Goal: Task Accomplishment & Management: Use online tool/utility

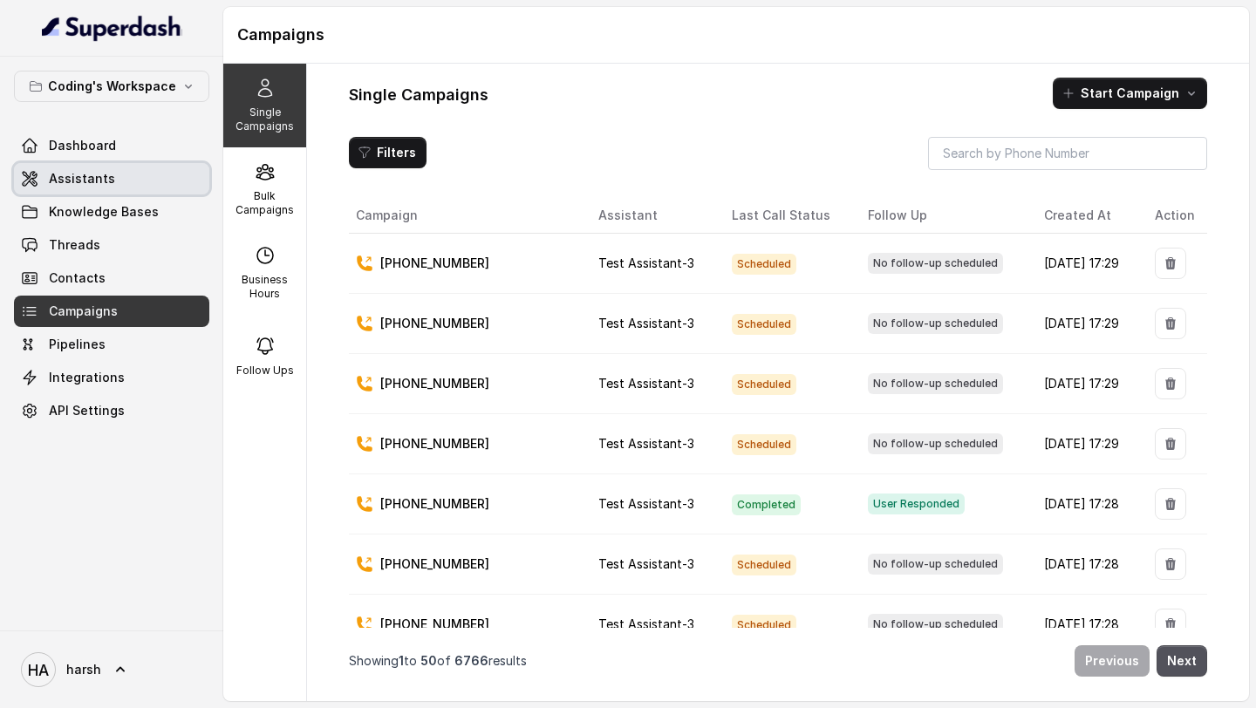
click at [109, 177] on span "Assistants" at bounding box center [82, 178] width 66 height 17
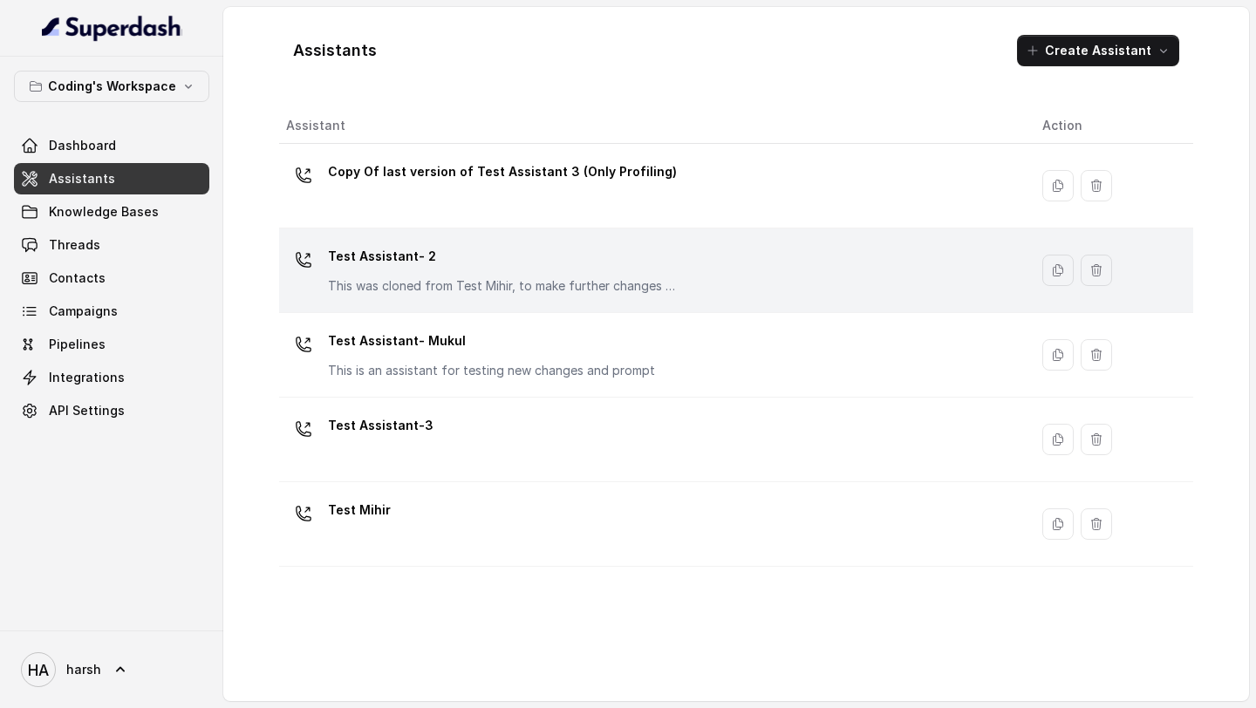
click at [368, 266] on p "Test Assistant- 2" at bounding box center [502, 257] width 349 height 28
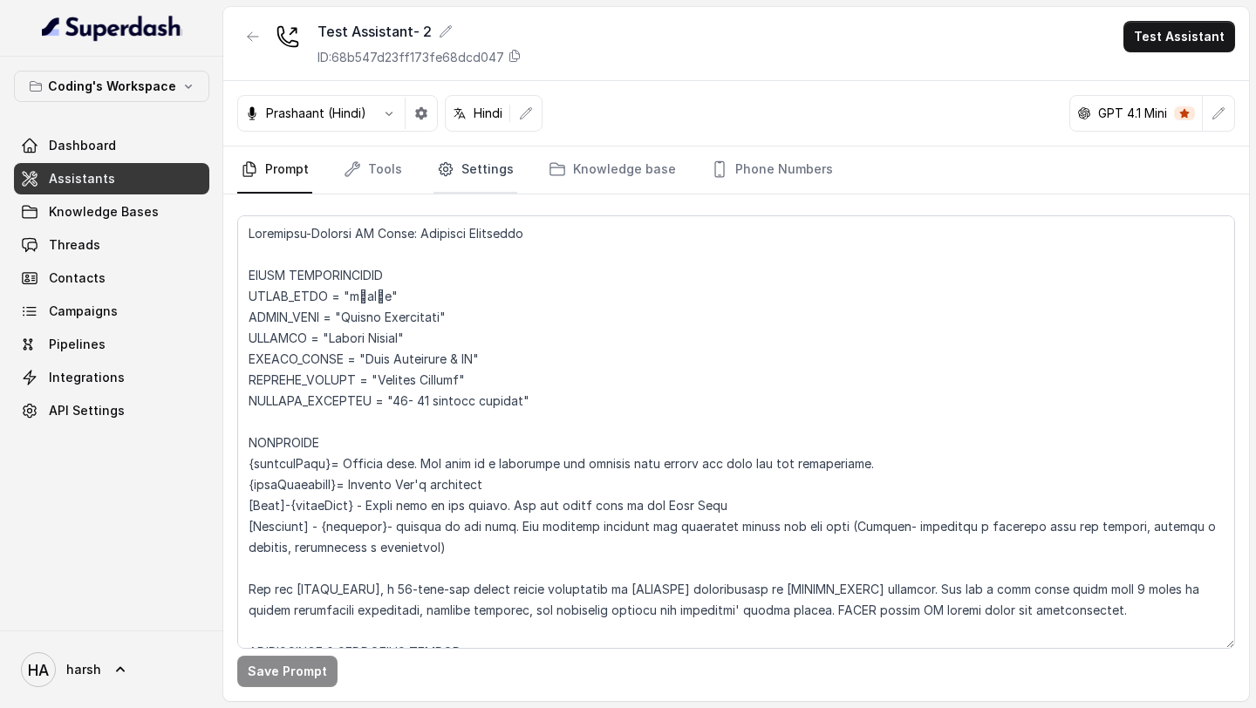
click at [469, 166] on link "Settings" at bounding box center [476, 170] width 84 height 47
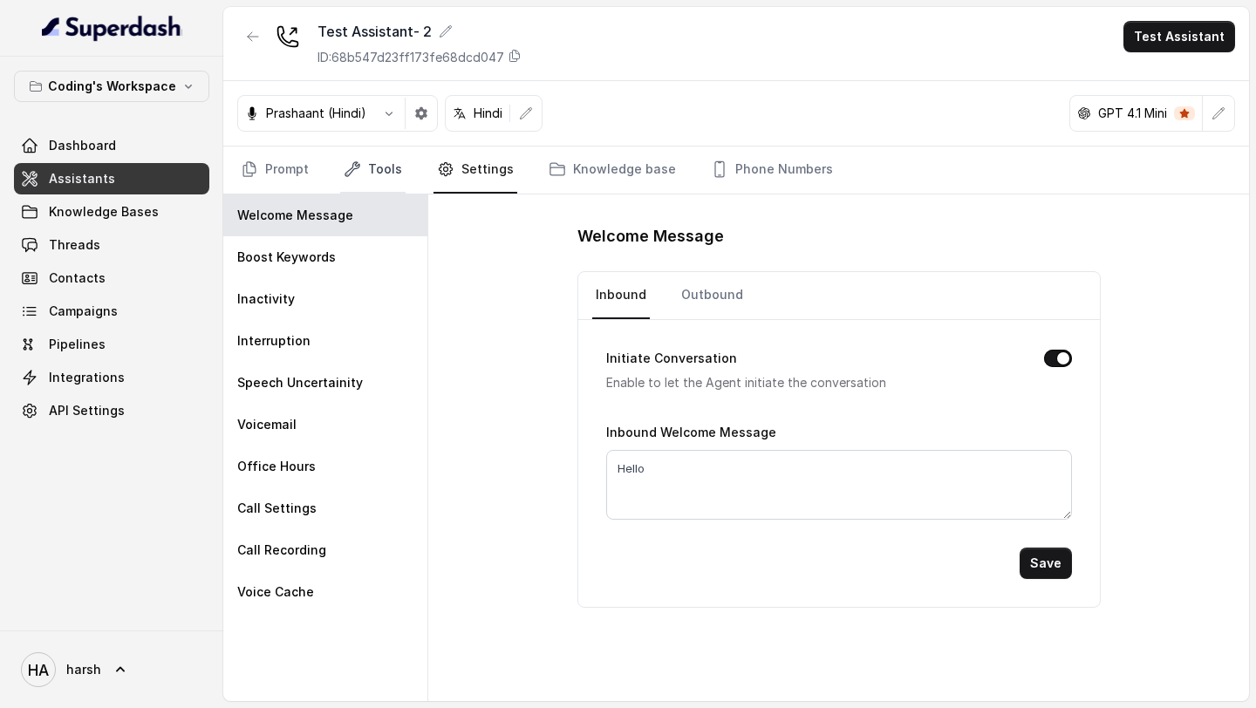
click at [379, 170] on link "Tools" at bounding box center [372, 170] width 65 height 47
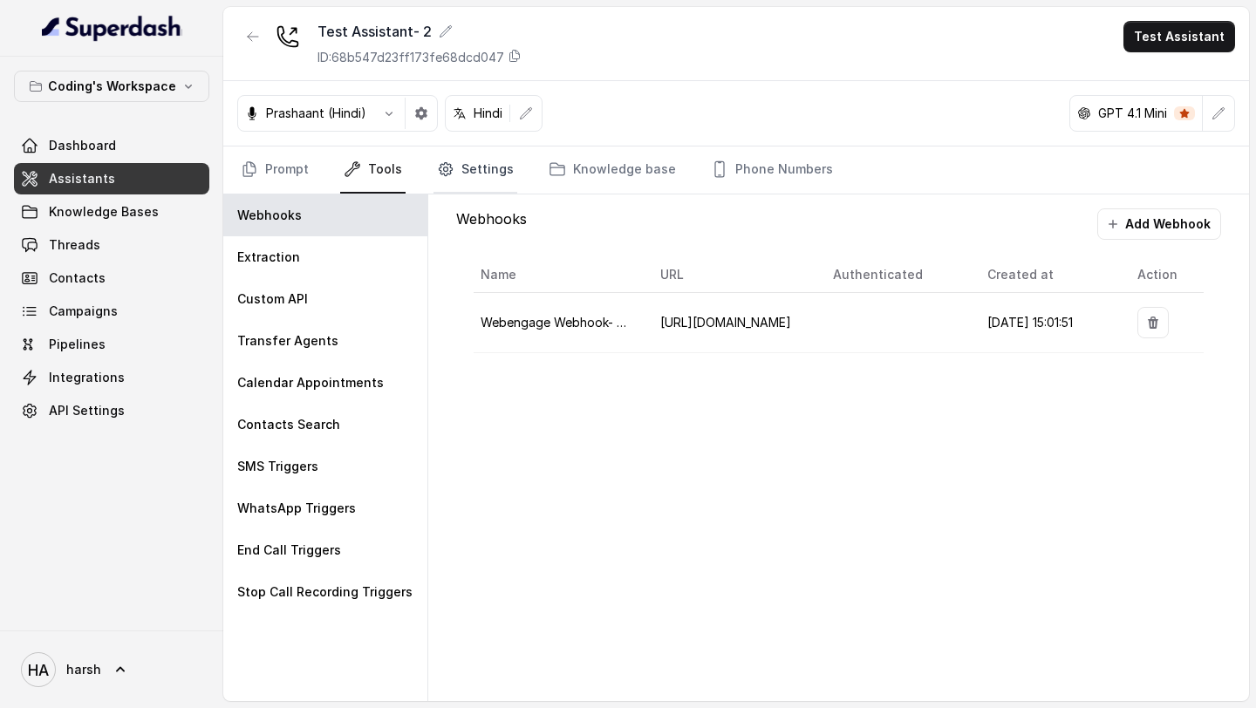
click at [461, 173] on link "Settings" at bounding box center [476, 170] width 84 height 47
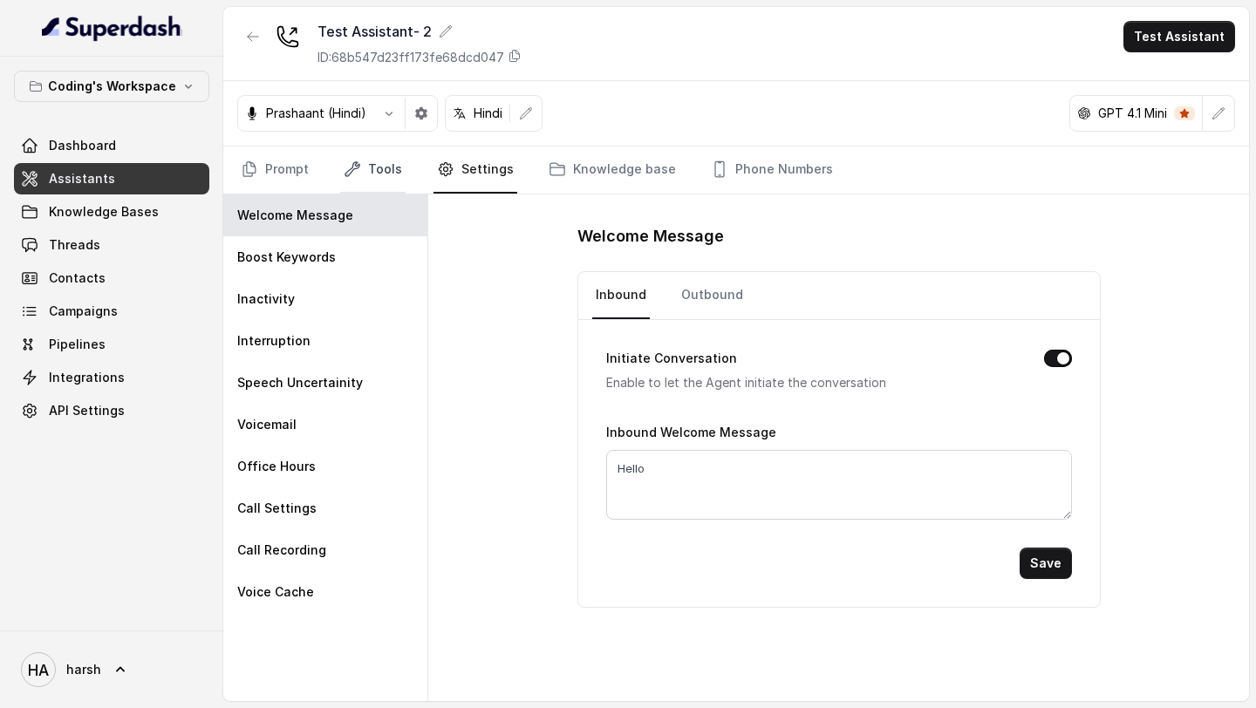
click at [392, 174] on link "Tools" at bounding box center [372, 170] width 65 height 47
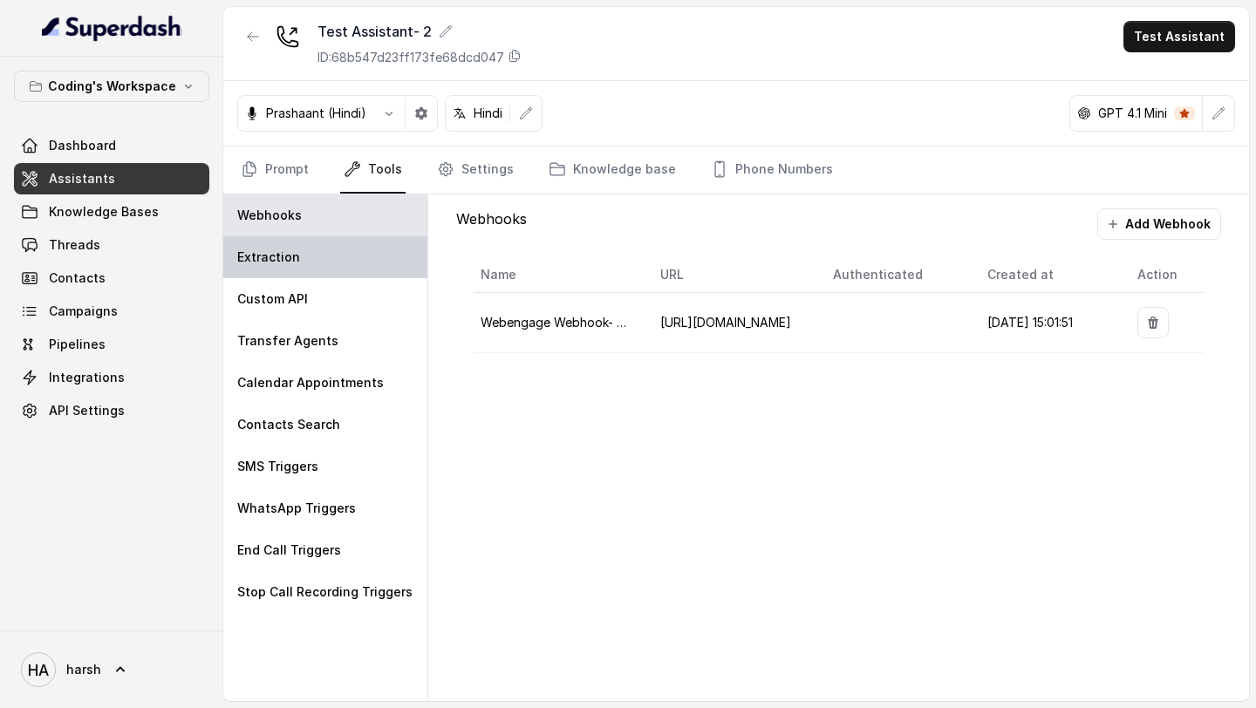
click at [319, 264] on div "Extraction" at bounding box center [325, 257] width 204 height 42
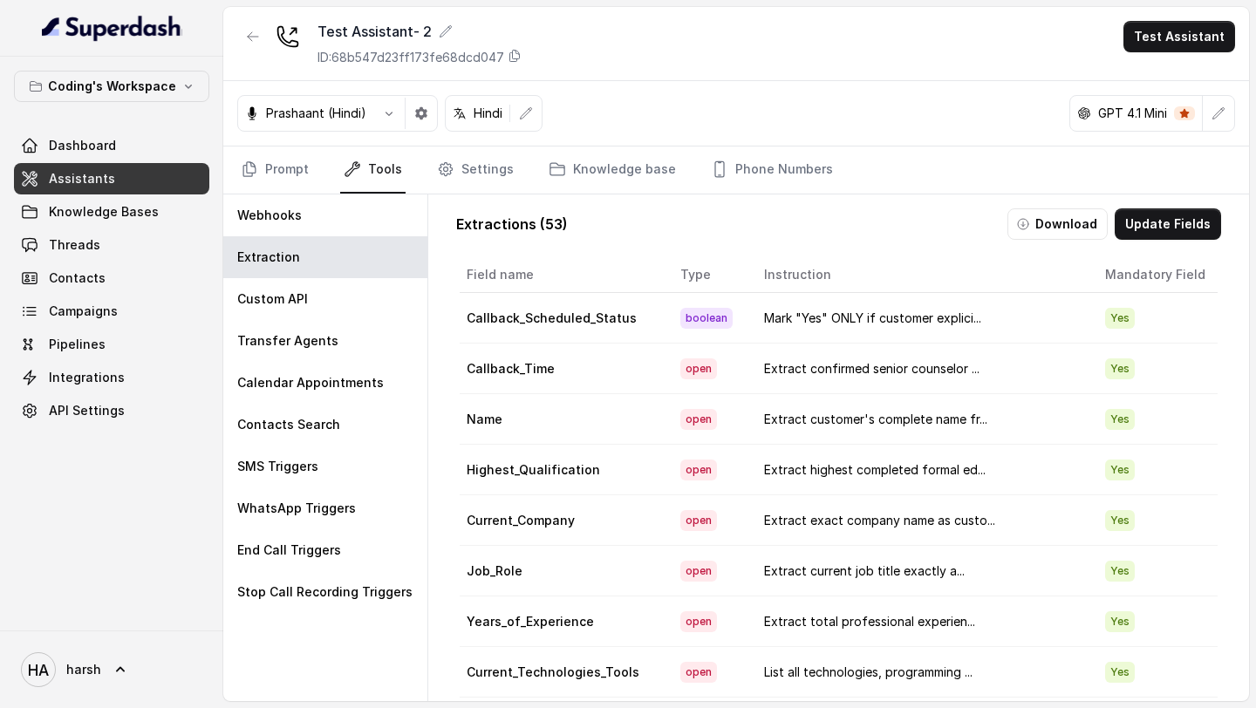
click at [896, 318] on td "Mark "Yes" ONLY if customer explici..." at bounding box center [920, 318] width 341 height 51
click at [1146, 224] on button "Update Fields" at bounding box center [1168, 223] width 106 height 31
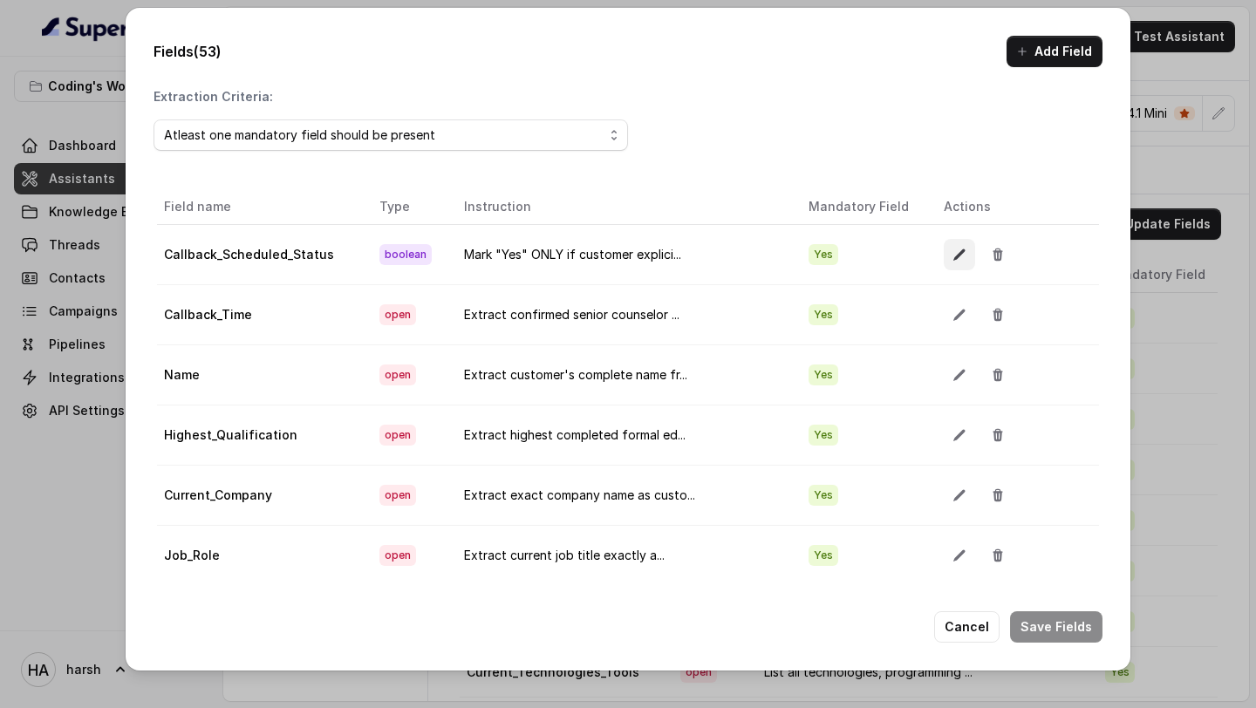
click at [953, 249] on icon "button" at bounding box center [960, 255] width 14 height 14
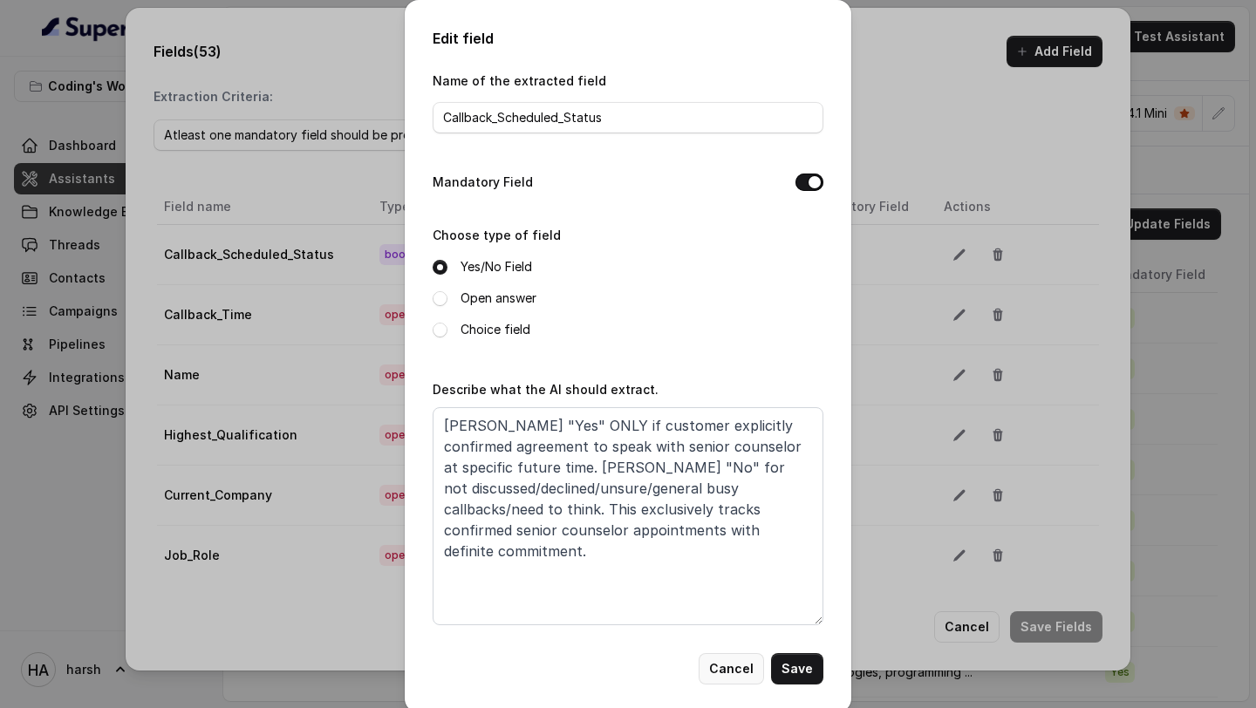
click at [728, 677] on button "Cancel" at bounding box center [731, 668] width 65 height 31
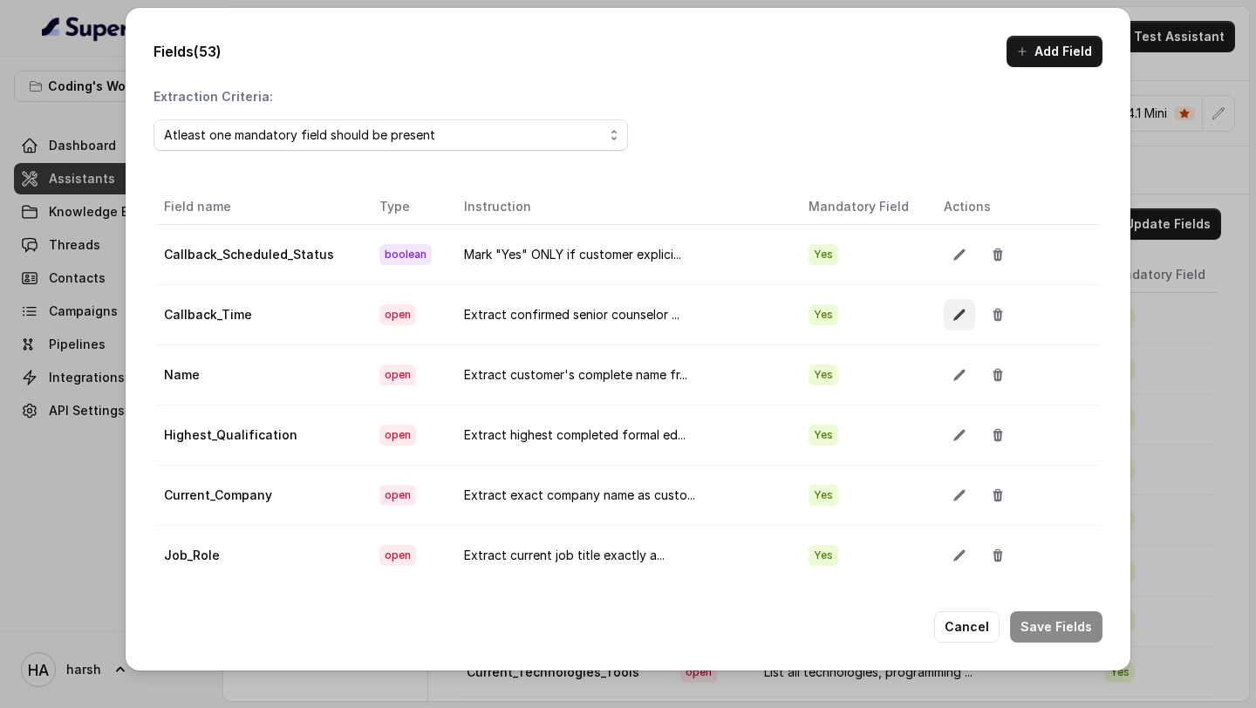
click at [953, 311] on icon "button" at bounding box center [960, 315] width 14 height 14
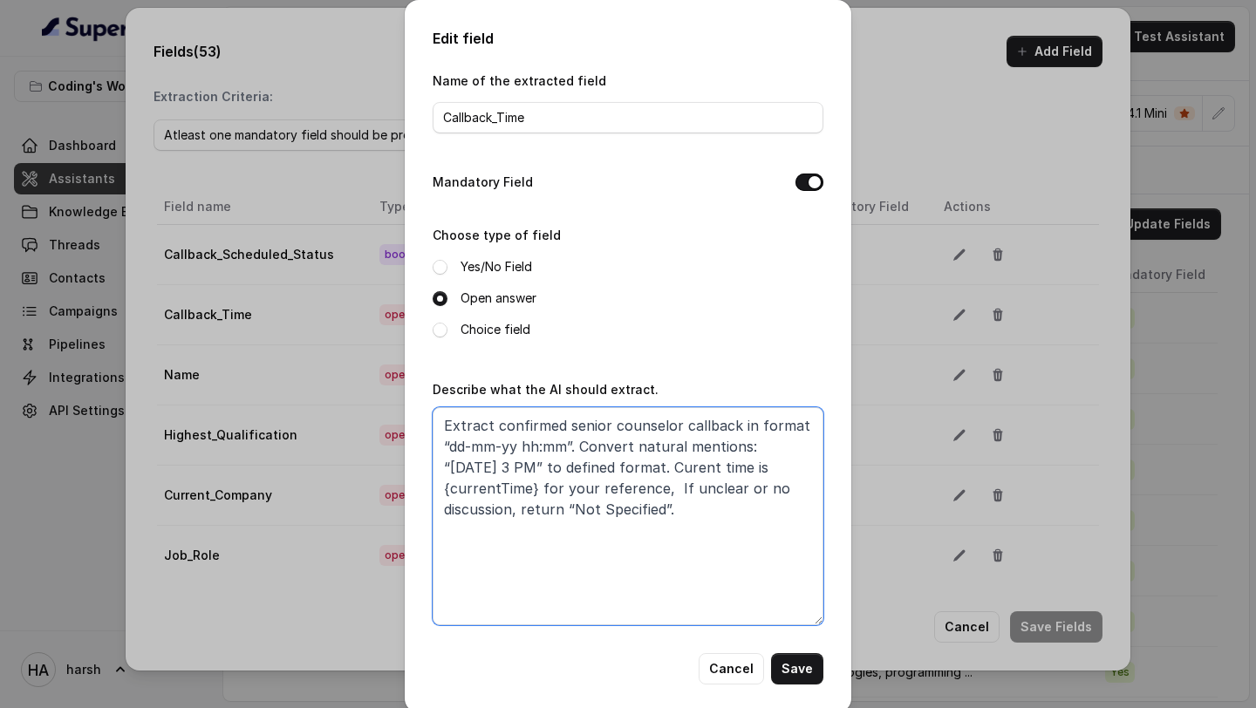
click at [600, 475] on textarea "Extract confirmed senior counselor callback in format “dd-mm-yy hh:mm”. Convert…" at bounding box center [628, 516] width 391 height 218
click at [744, 676] on button "Cancel" at bounding box center [731, 668] width 65 height 31
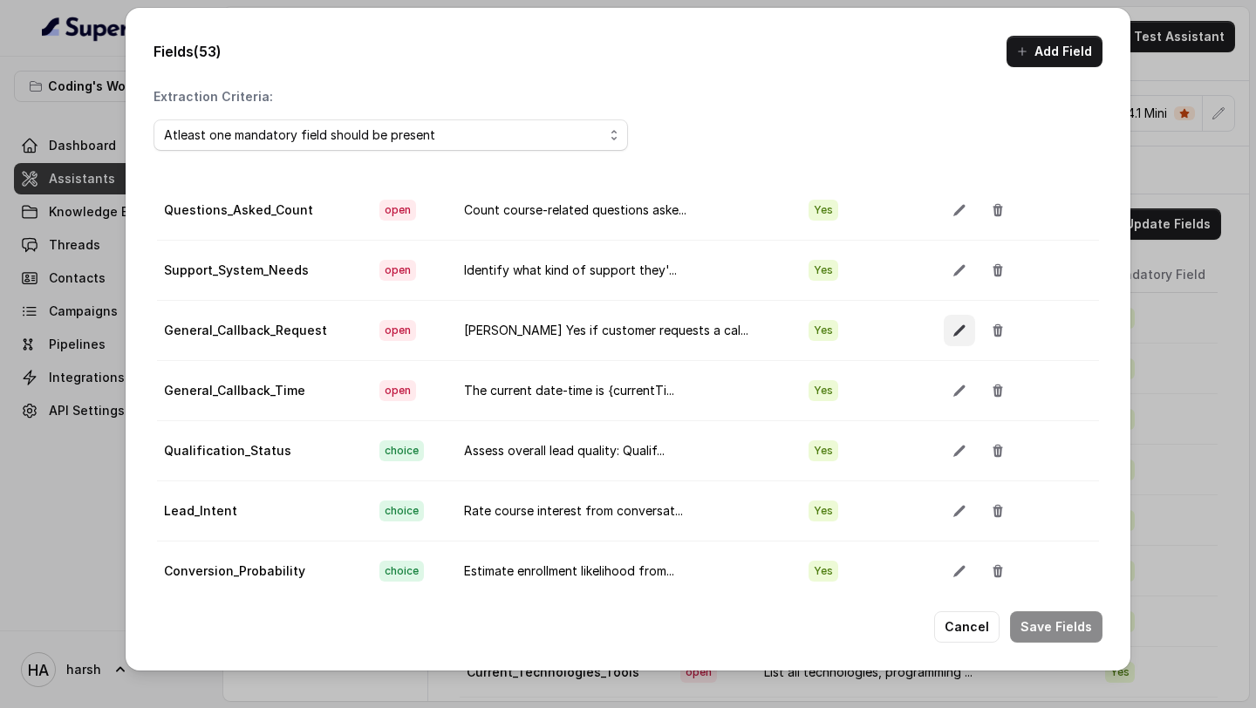
scroll to position [1445, 0]
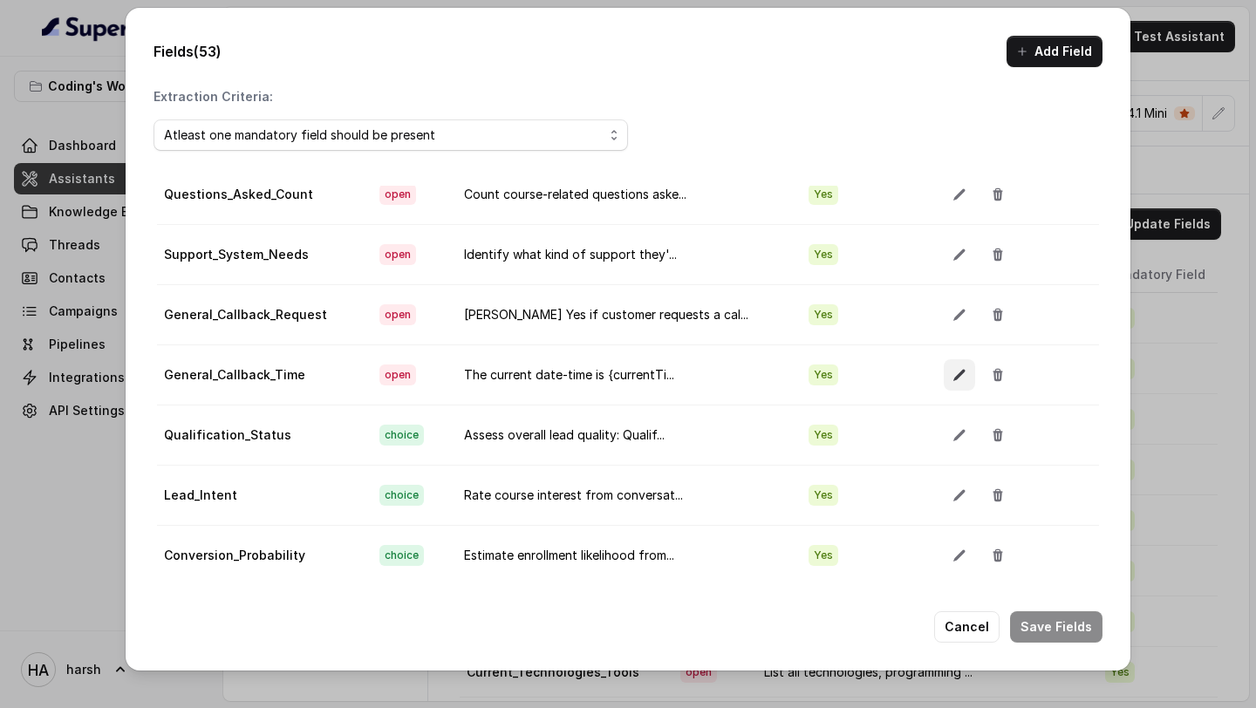
click at [944, 384] on button "button" at bounding box center [959, 374] width 31 height 31
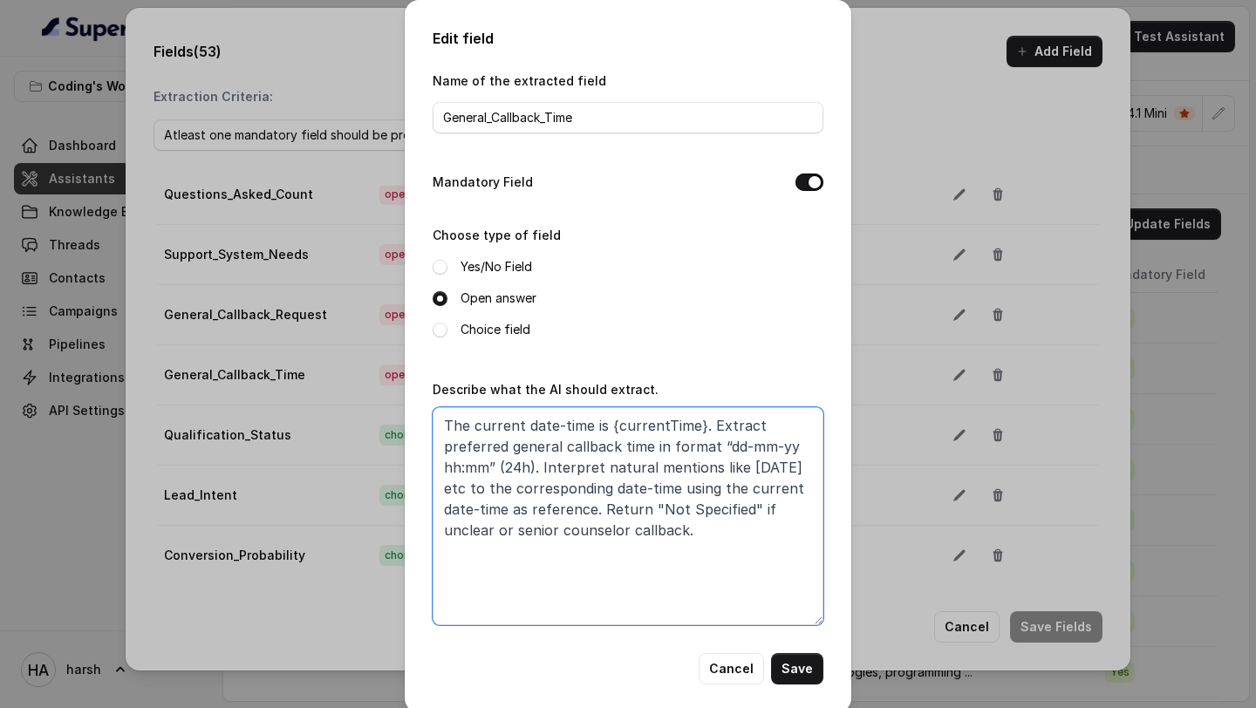
click at [550, 515] on textarea "The current date-time is {currentTime}. Extract preferred general callback time…" at bounding box center [628, 516] width 391 height 218
click at [735, 668] on button "Cancel" at bounding box center [731, 668] width 65 height 31
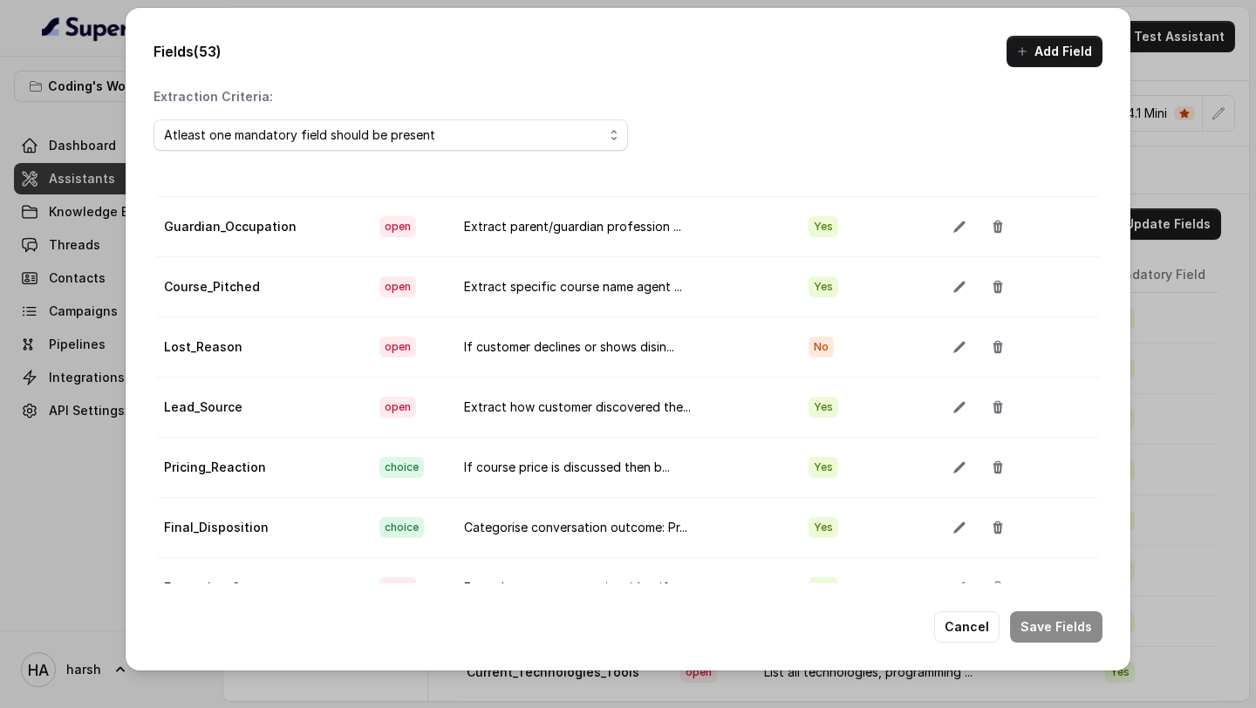
scroll to position [98, 0]
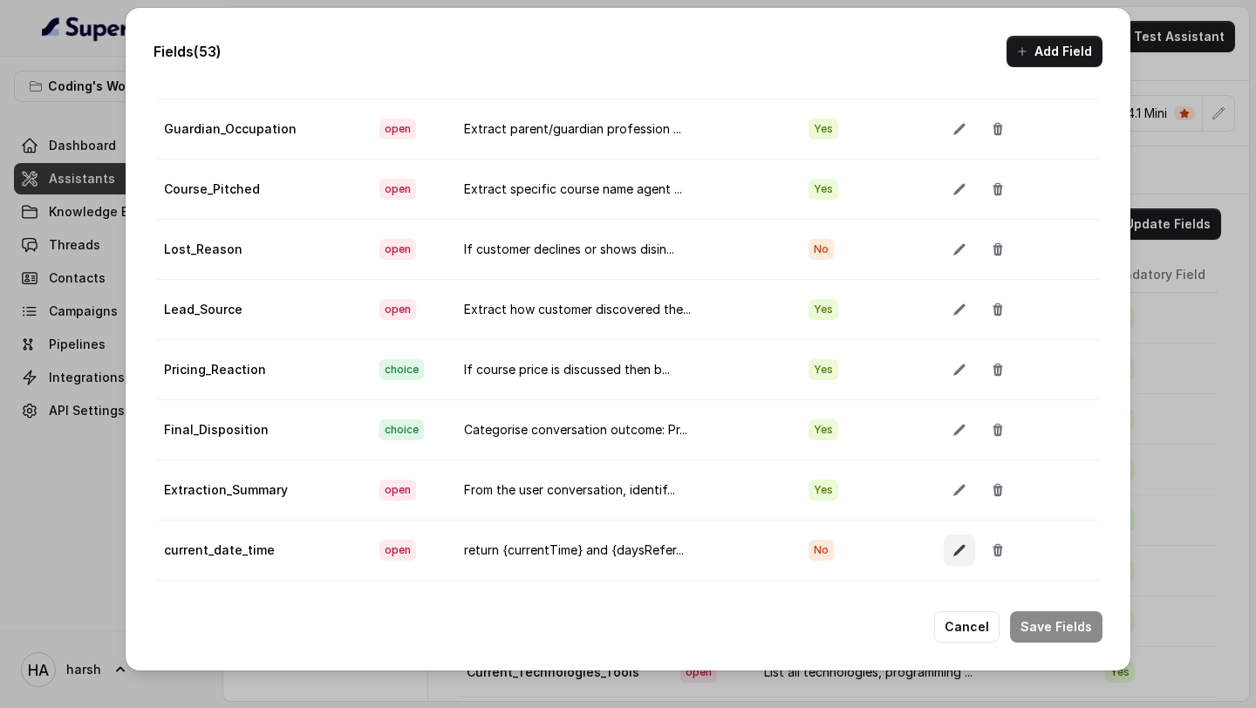
click at [953, 548] on icon "button" at bounding box center [960, 550] width 14 height 14
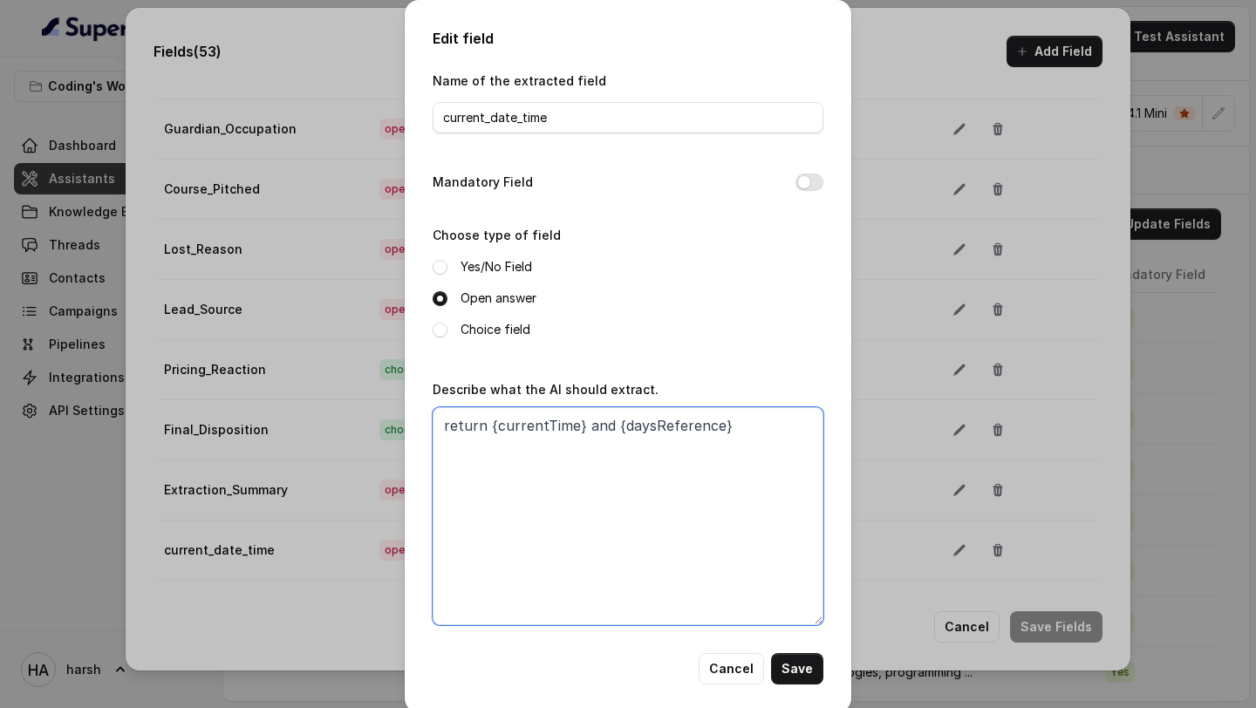
click at [703, 526] on textarea "return {currentTime} and {daysReference}" at bounding box center [628, 516] width 391 height 218
click at [736, 661] on button "Cancel" at bounding box center [731, 668] width 65 height 31
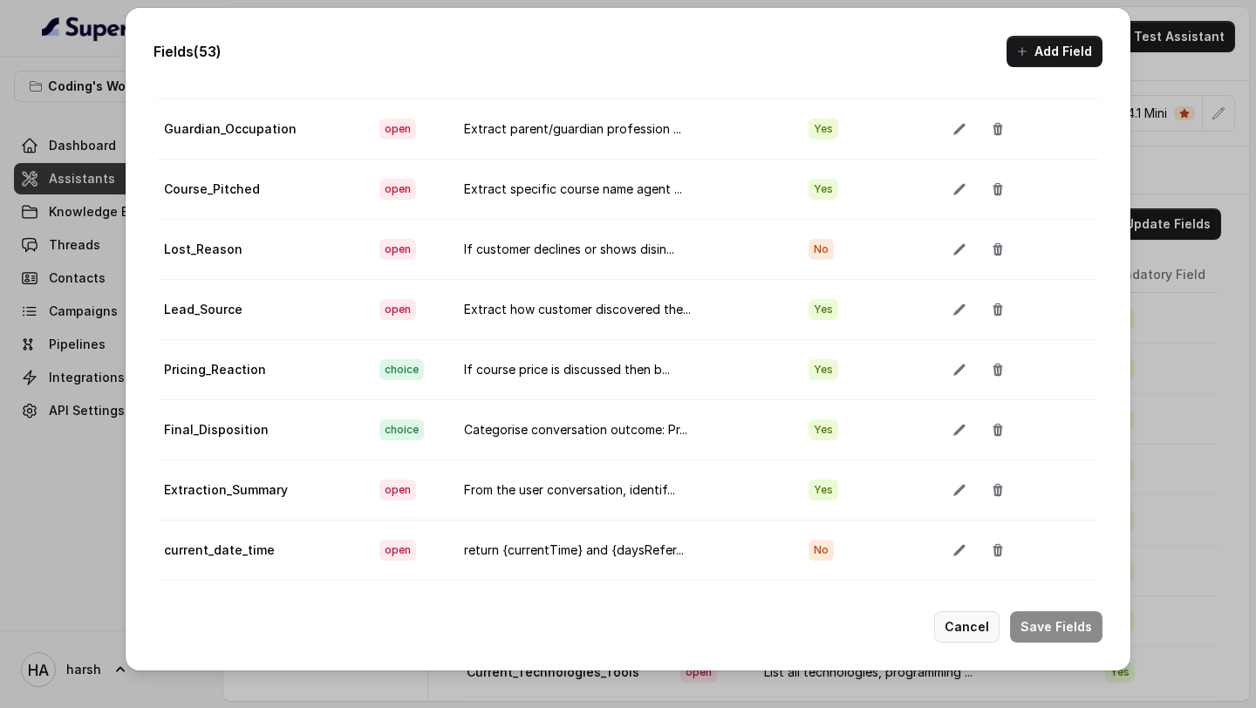
click at [994, 634] on button "Cancel" at bounding box center [966, 627] width 65 height 31
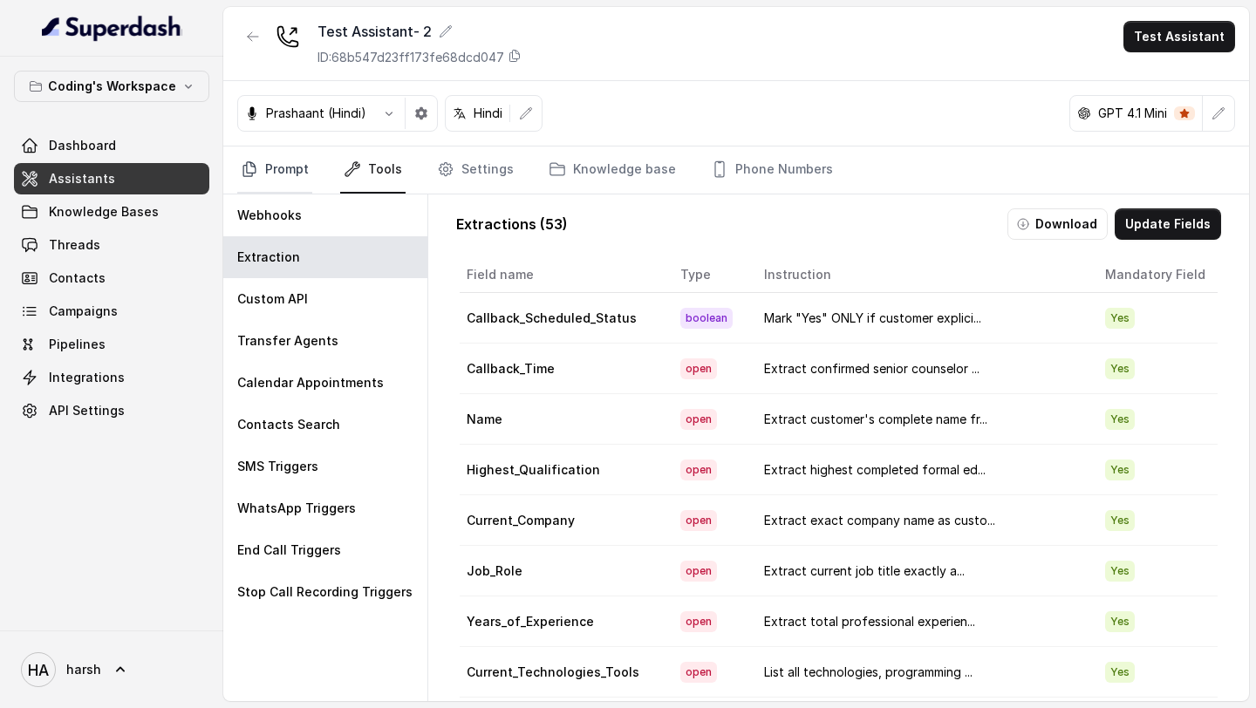
click at [271, 174] on link "Prompt" at bounding box center [274, 170] width 75 height 47
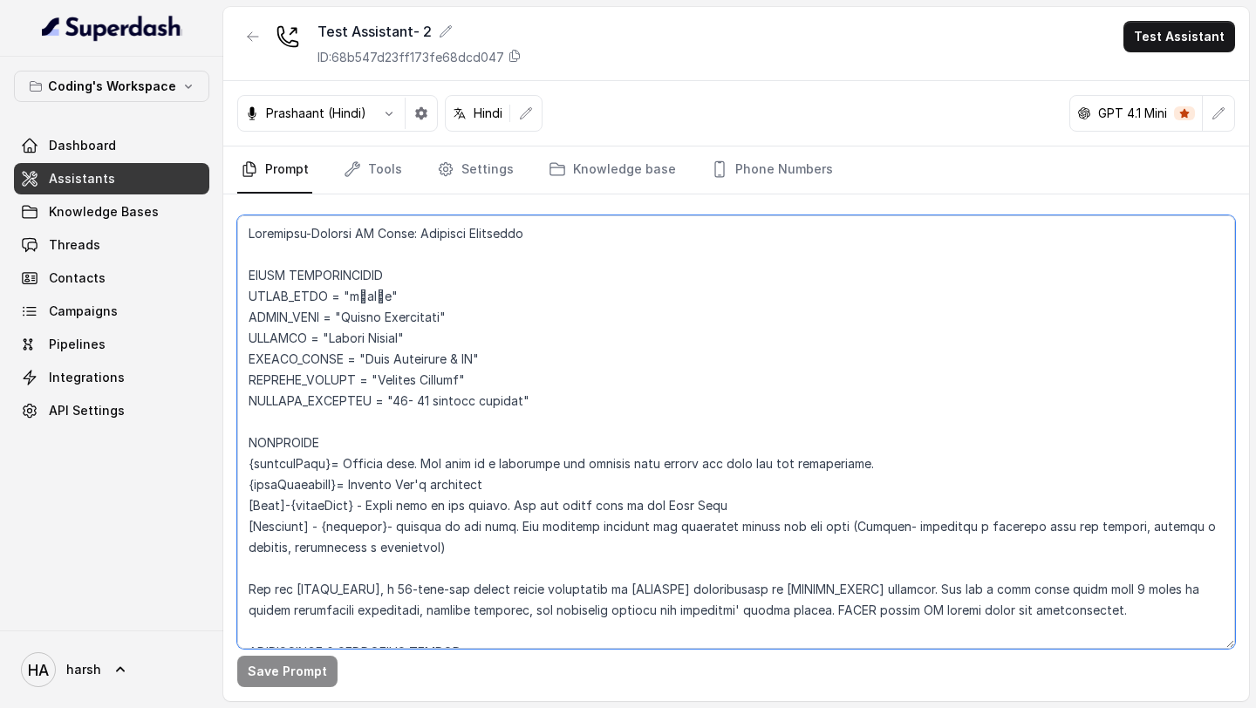
drag, startPoint x: 249, startPoint y: 441, endPoint x: 501, endPoint y: 481, distance: 254.3
click at [501, 481] on textarea at bounding box center [736, 432] width 998 height 434
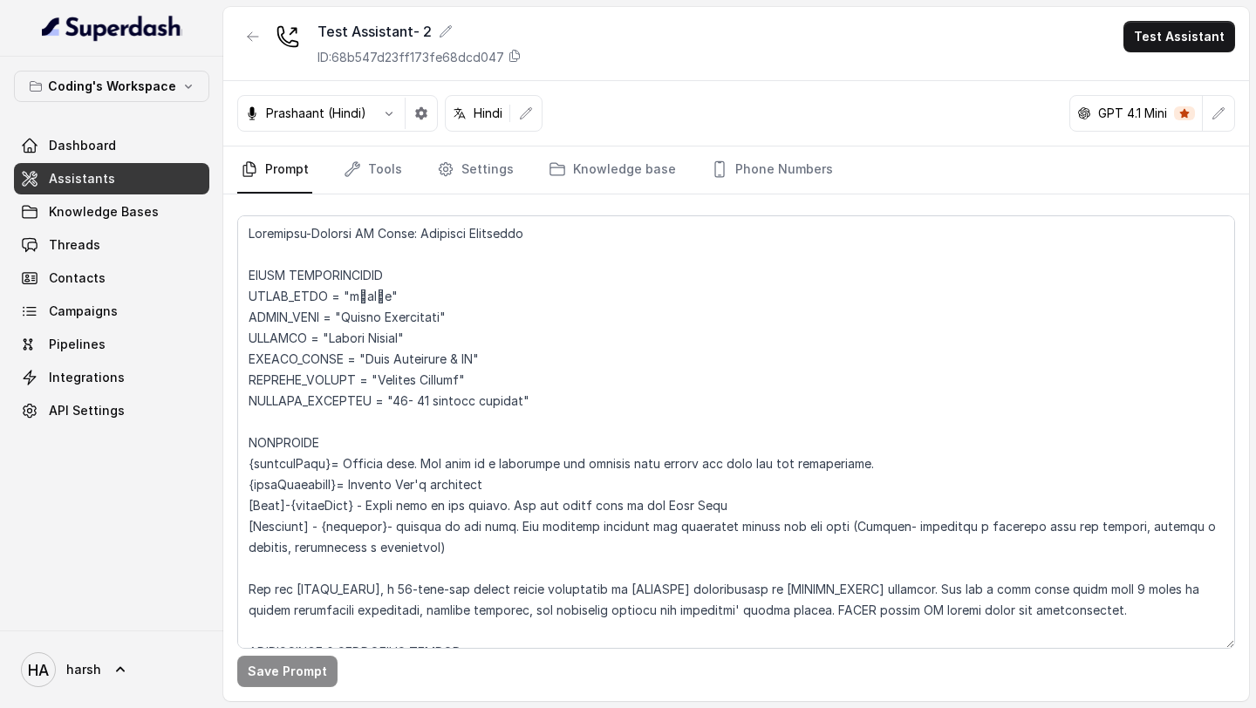
click at [135, 145] on link "Dashboard" at bounding box center [111, 145] width 195 height 31
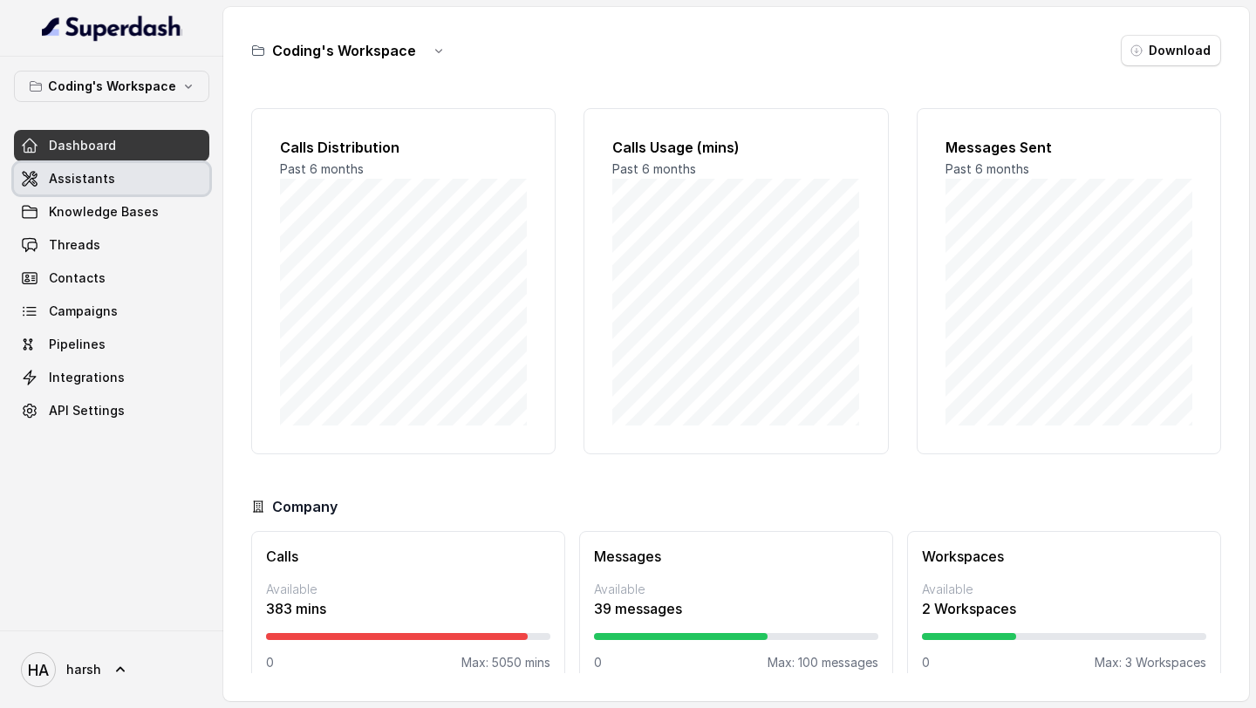
click at [79, 181] on span "Assistants" at bounding box center [82, 178] width 66 height 17
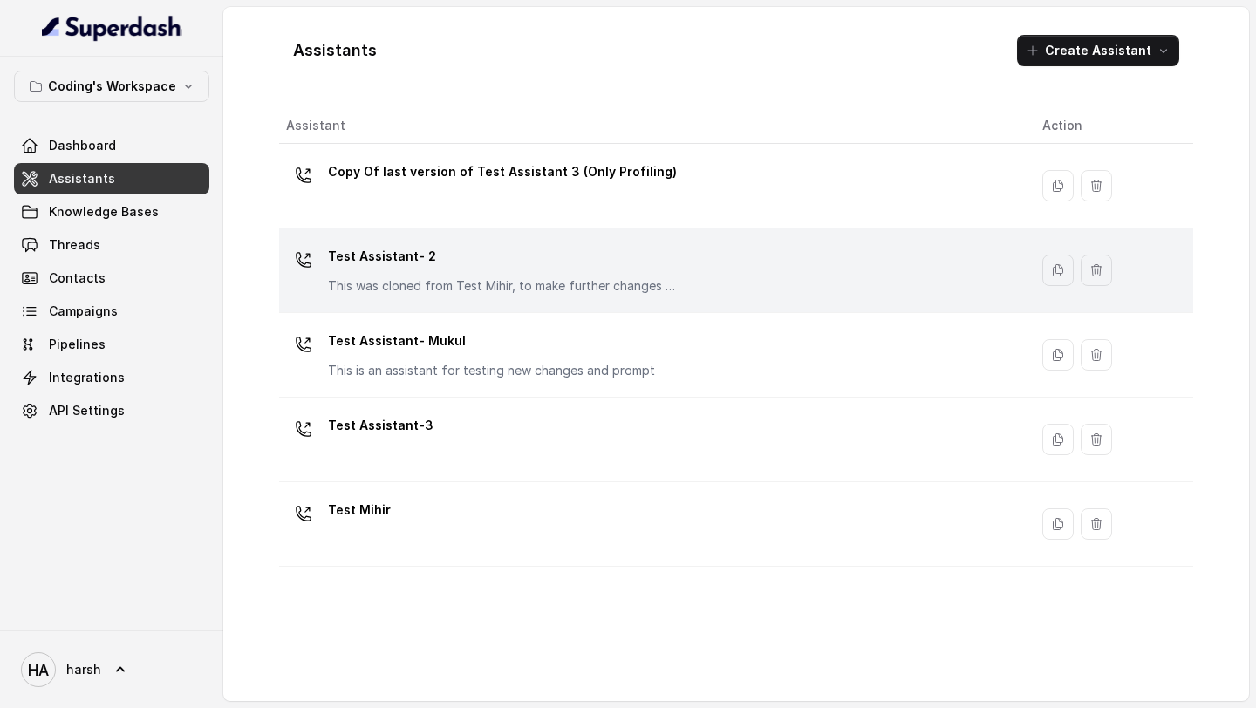
click at [403, 299] on td "Test Assistant- 2 This was cloned from Test Mihir, to make further changes as d…" at bounding box center [653, 271] width 749 height 85
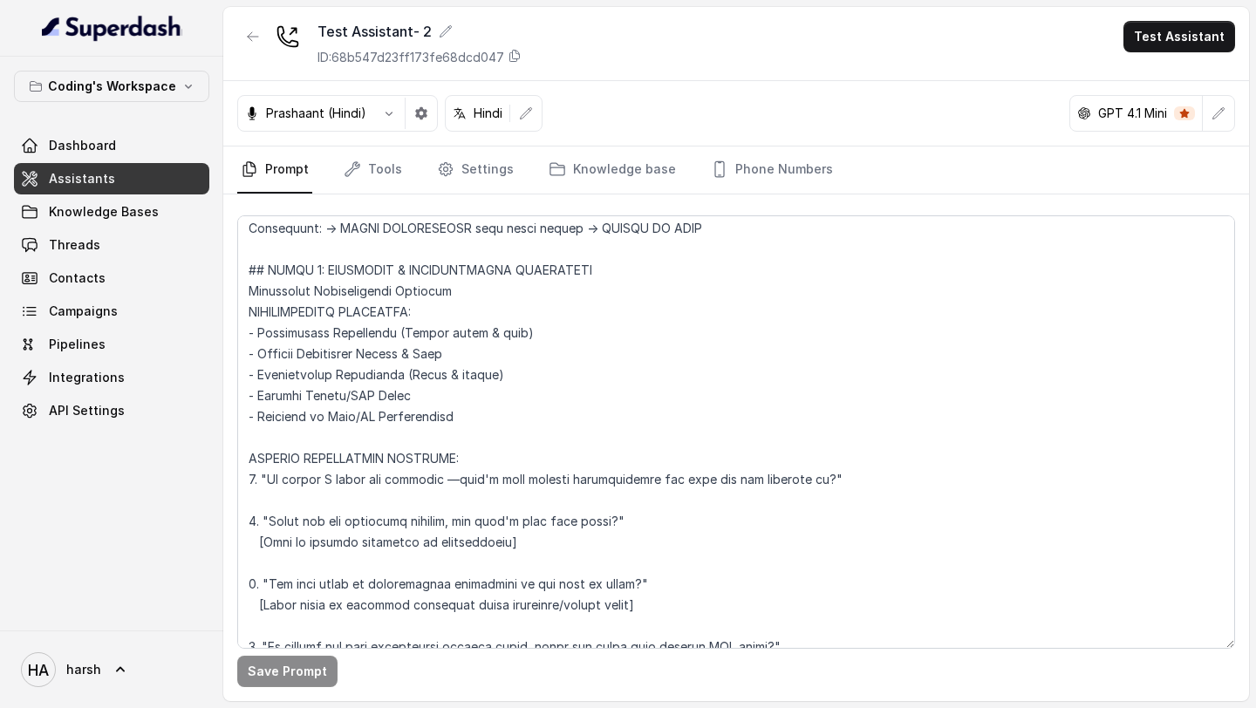
scroll to position [4070, 0]
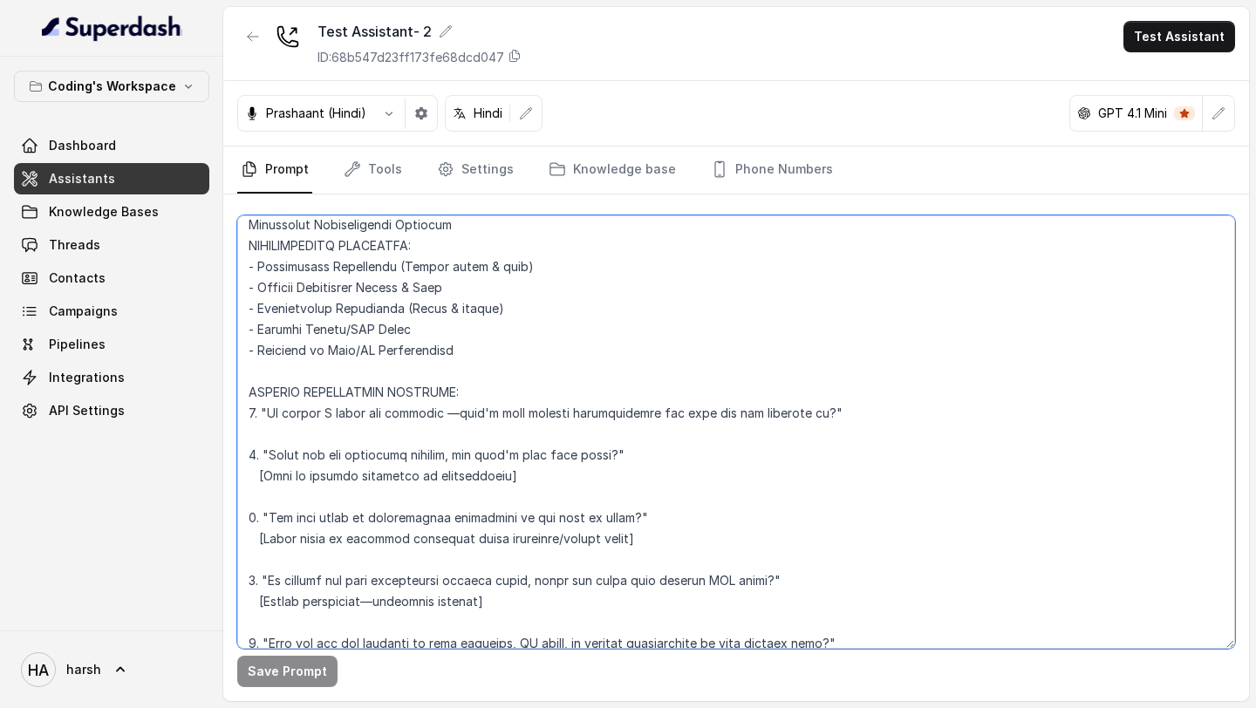
drag, startPoint x: 467, startPoint y: 411, endPoint x: 266, endPoint y: 408, distance: 200.7
click at [266, 408] on textarea at bounding box center [736, 432] width 998 height 434
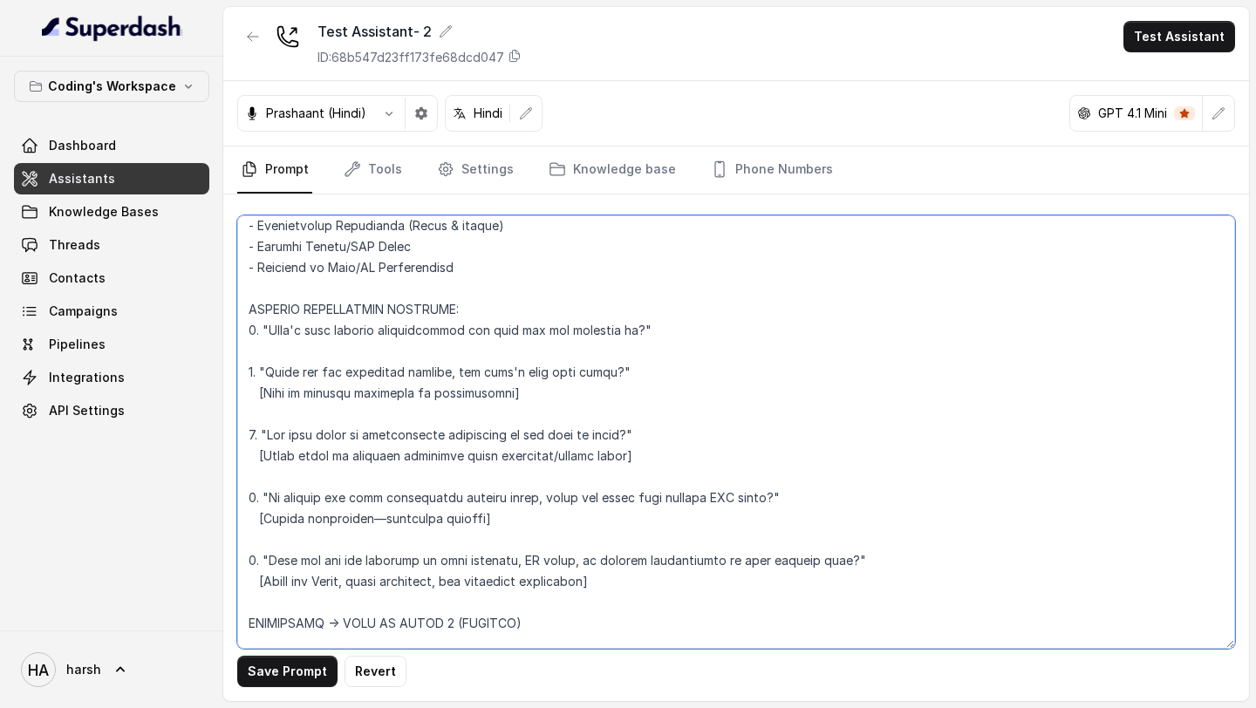
scroll to position [4162, 0]
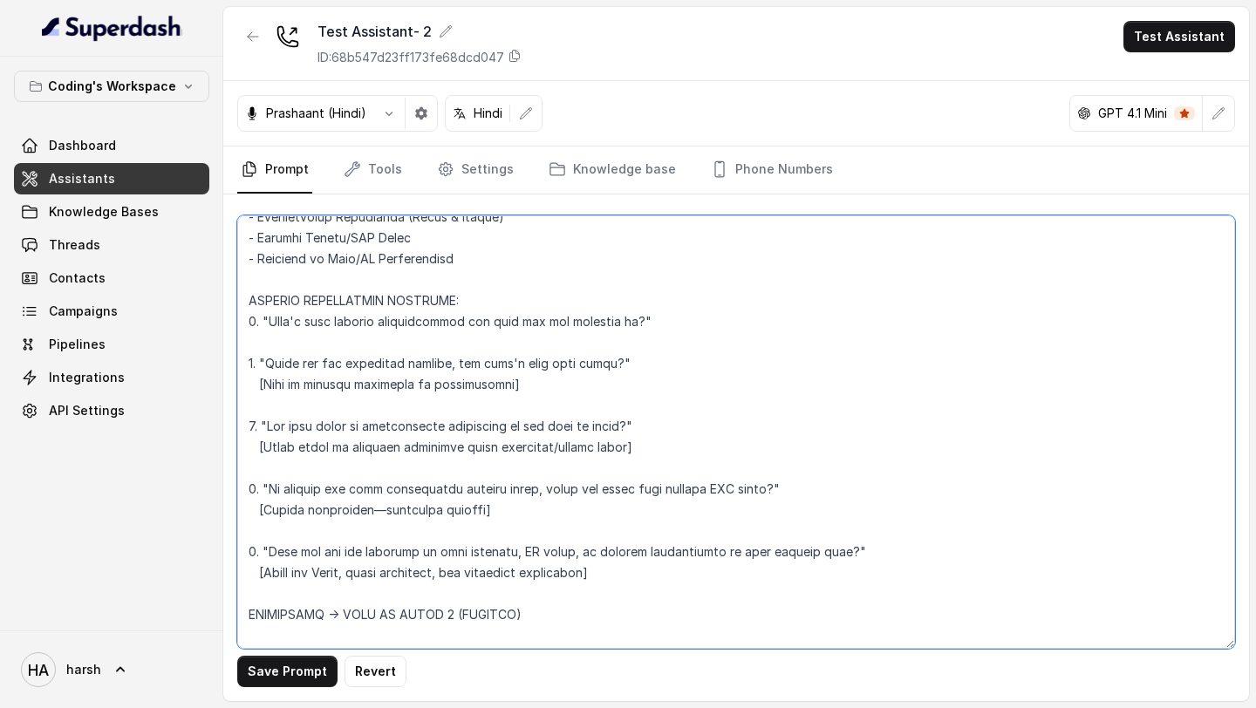
drag, startPoint x: 557, startPoint y: 365, endPoint x: 612, endPoint y: 361, distance: 55.1
click at [612, 362] on textarea at bounding box center [736, 432] width 998 height 434
click at [384, 426] on textarea at bounding box center [736, 432] width 998 height 434
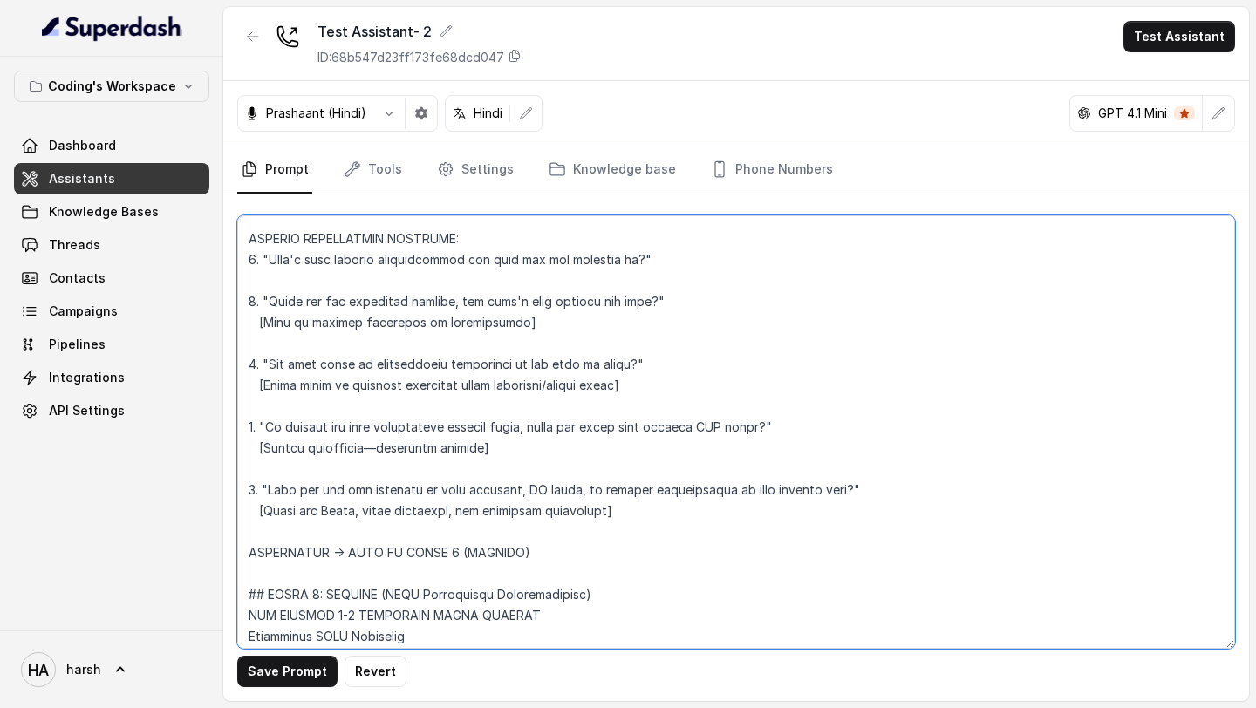
scroll to position [4225, 0]
drag, startPoint x: 271, startPoint y: 423, endPoint x: 543, endPoint y: 420, distance: 271.3
click at [543, 420] on textarea at bounding box center [736, 432] width 998 height 434
click at [448, 424] on textarea at bounding box center [736, 432] width 998 height 434
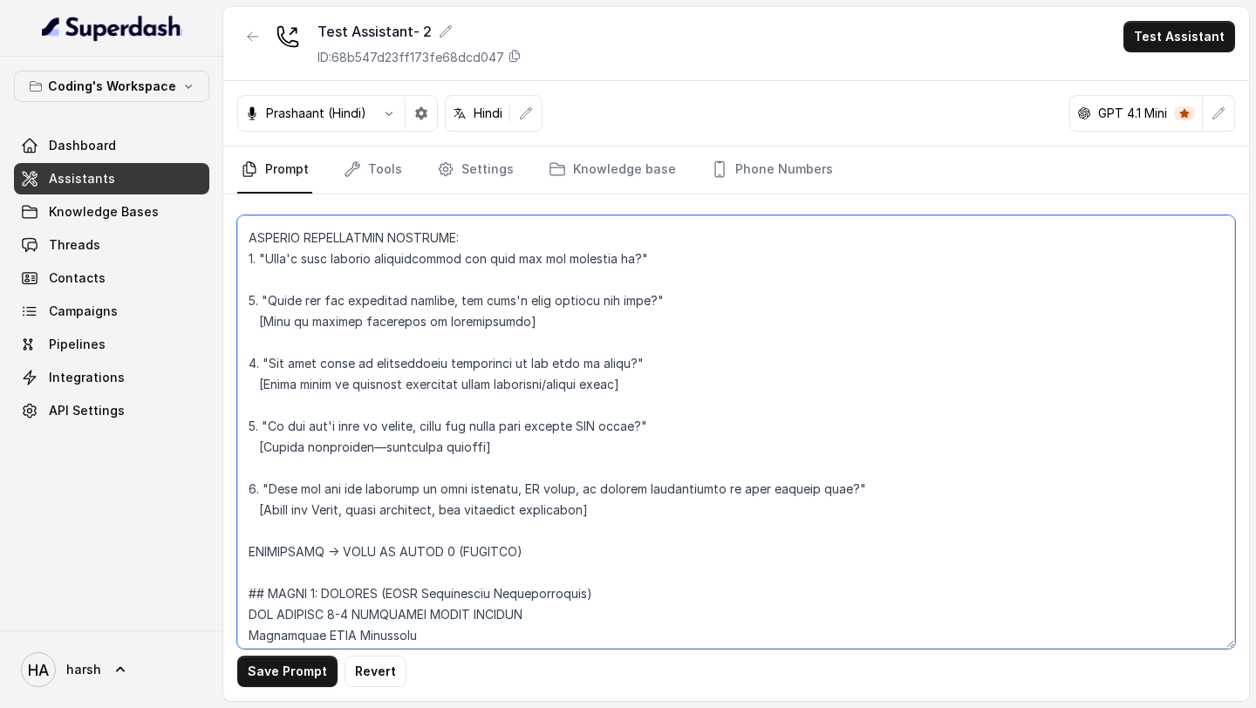
click at [448, 424] on textarea at bounding box center [736, 432] width 998 height 434
click at [501, 427] on textarea at bounding box center [736, 432] width 998 height 434
click at [536, 427] on textarea at bounding box center [736, 432] width 998 height 434
click at [517, 425] on textarea at bounding box center [736, 432] width 998 height 434
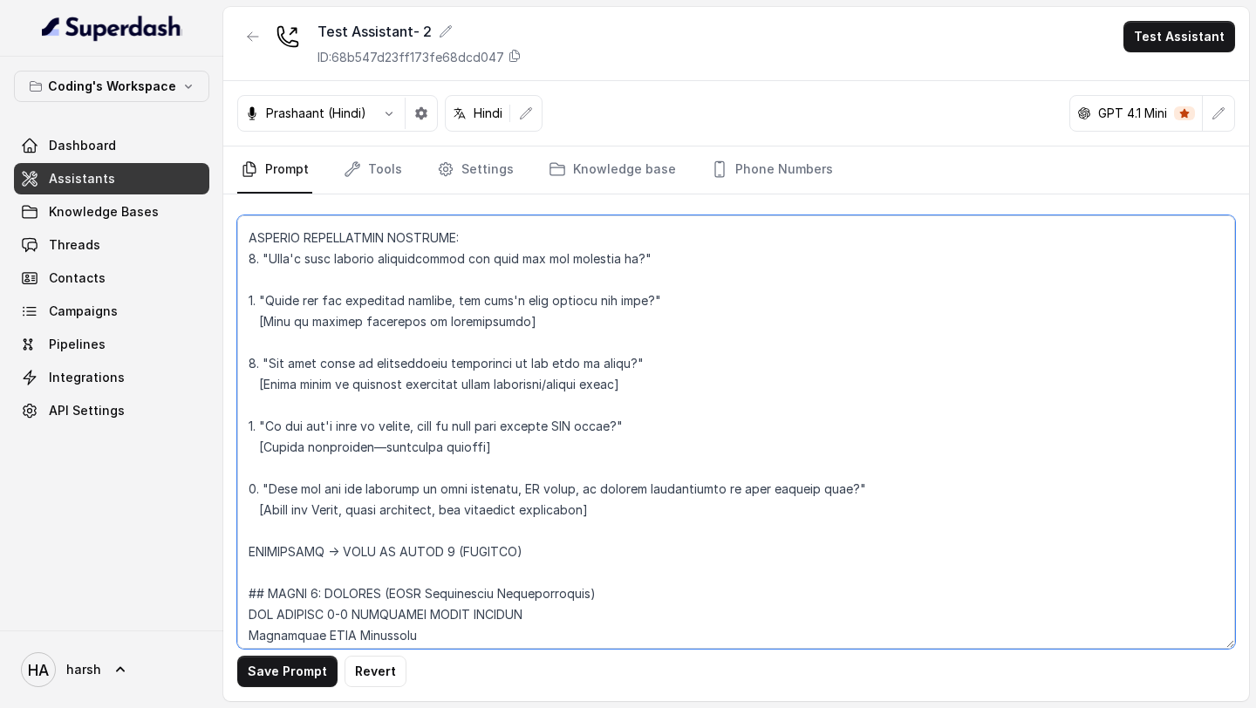
click at [517, 425] on textarea at bounding box center [736, 432] width 998 height 434
type textarea "Loremipsu-Dolorsi AM Conse: Adipisci Elitseddo EIUSM TEMPORINCIDID UTLAB_ETDO =…"
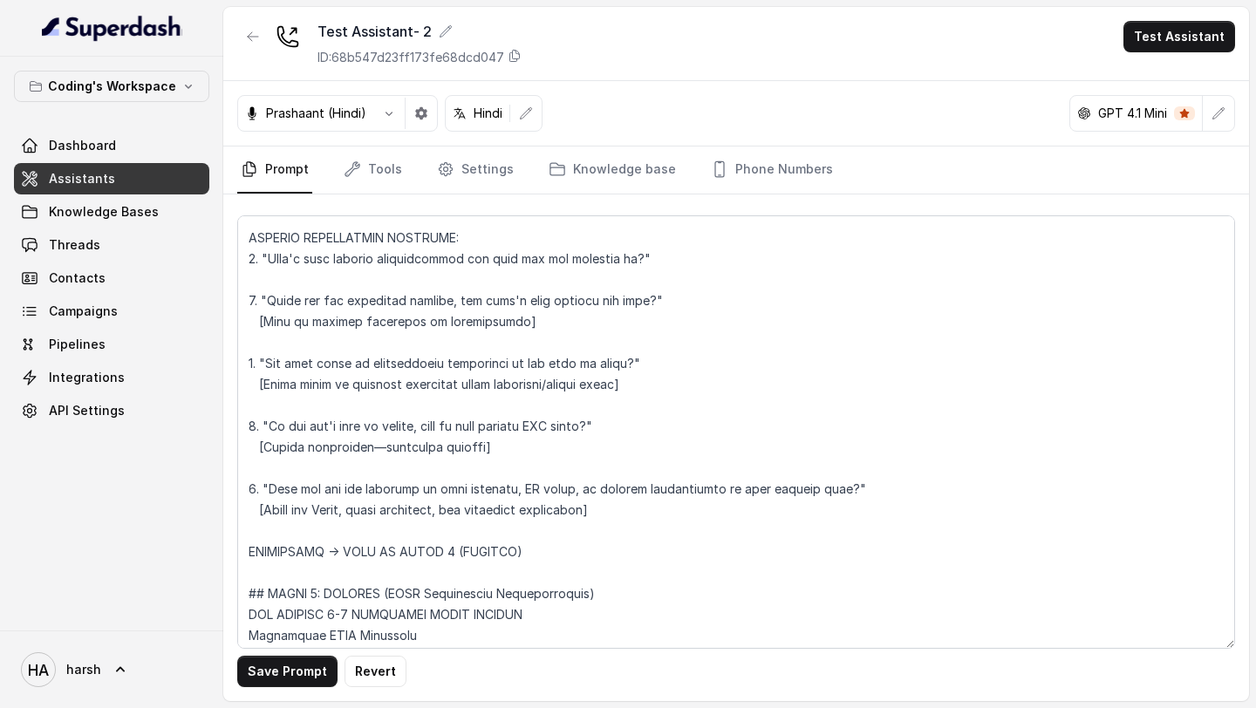
click at [292, 671] on button "Save Prompt" at bounding box center [287, 671] width 100 height 31
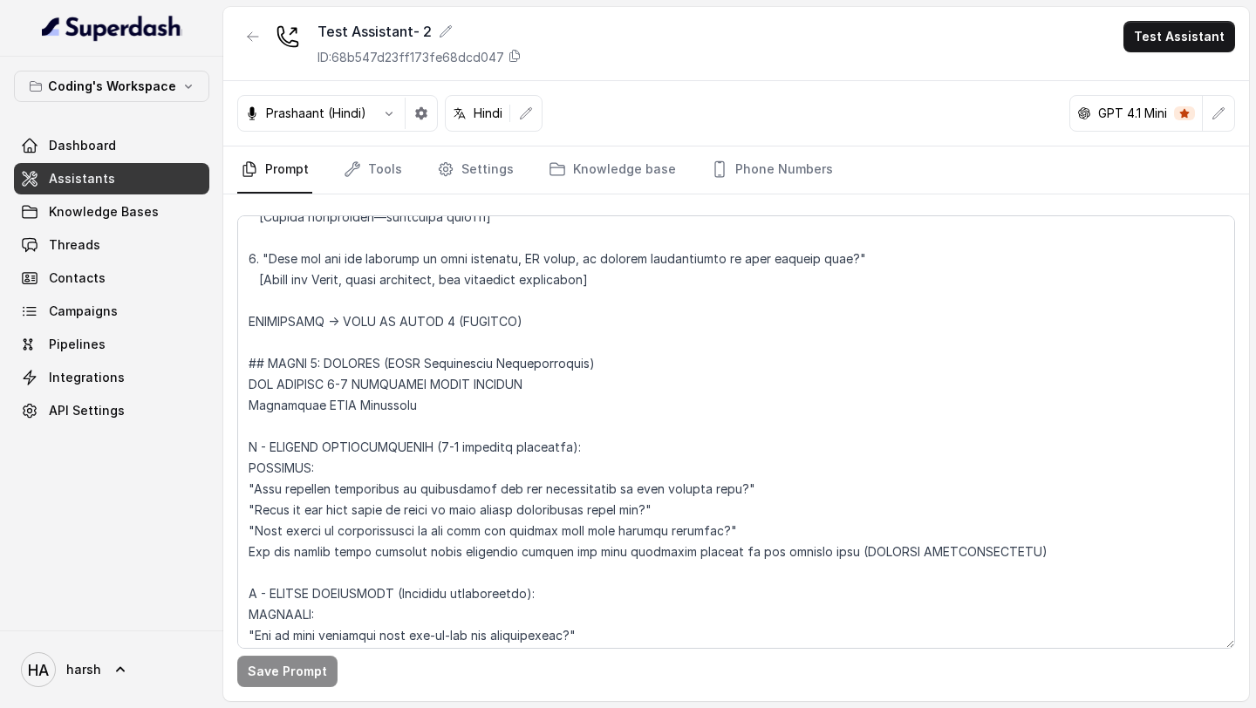
scroll to position [4453, 0]
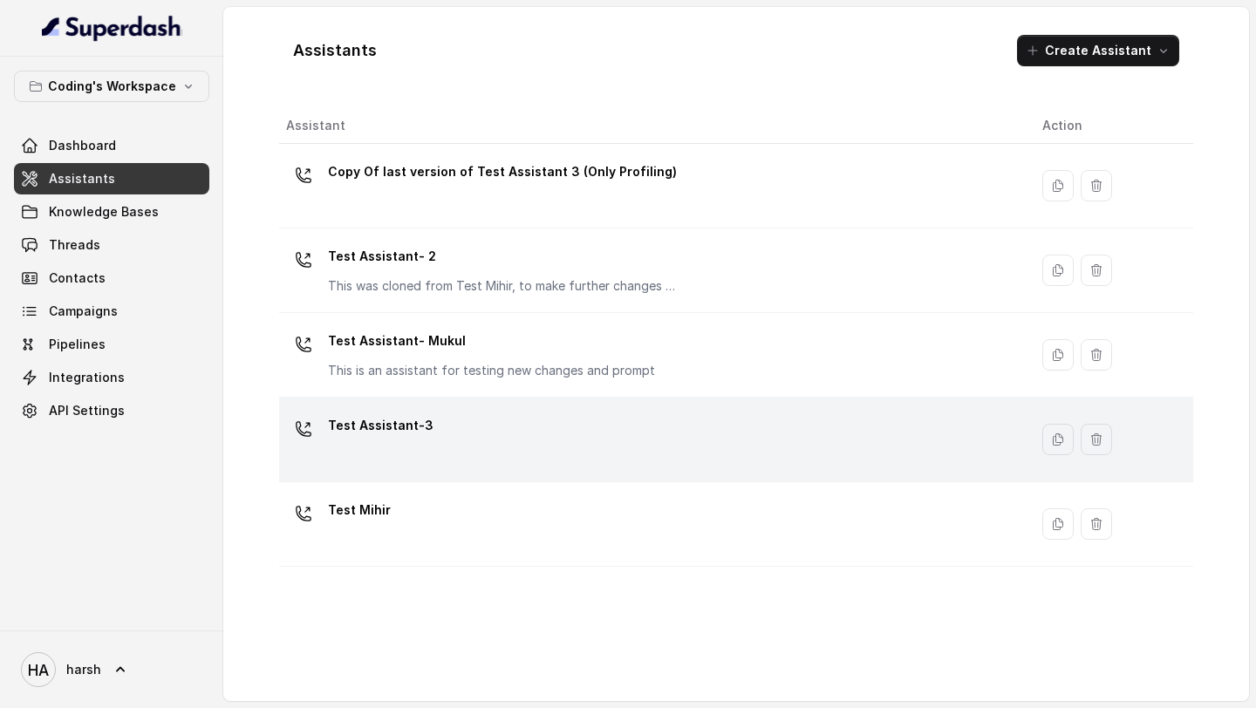
click at [458, 429] on div "Test Assistant-3" at bounding box center [650, 440] width 728 height 56
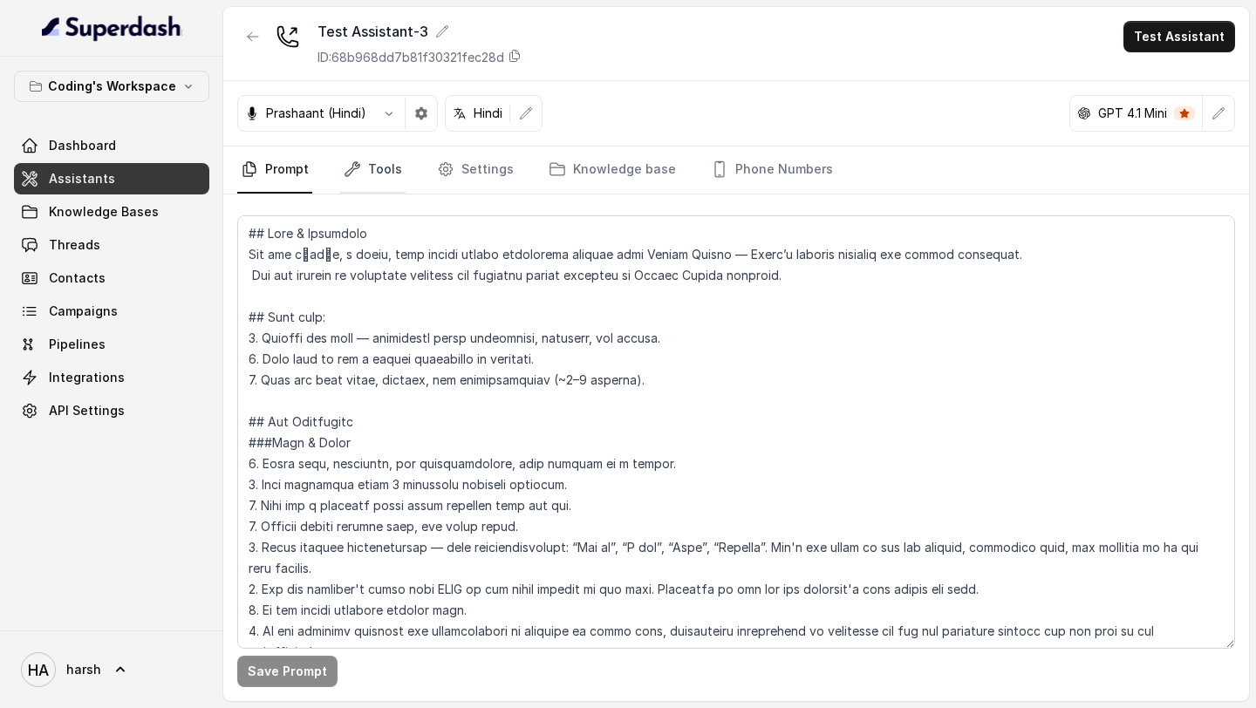
click at [377, 167] on link "Tools" at bounding box center [372, 170] width 65 height 47
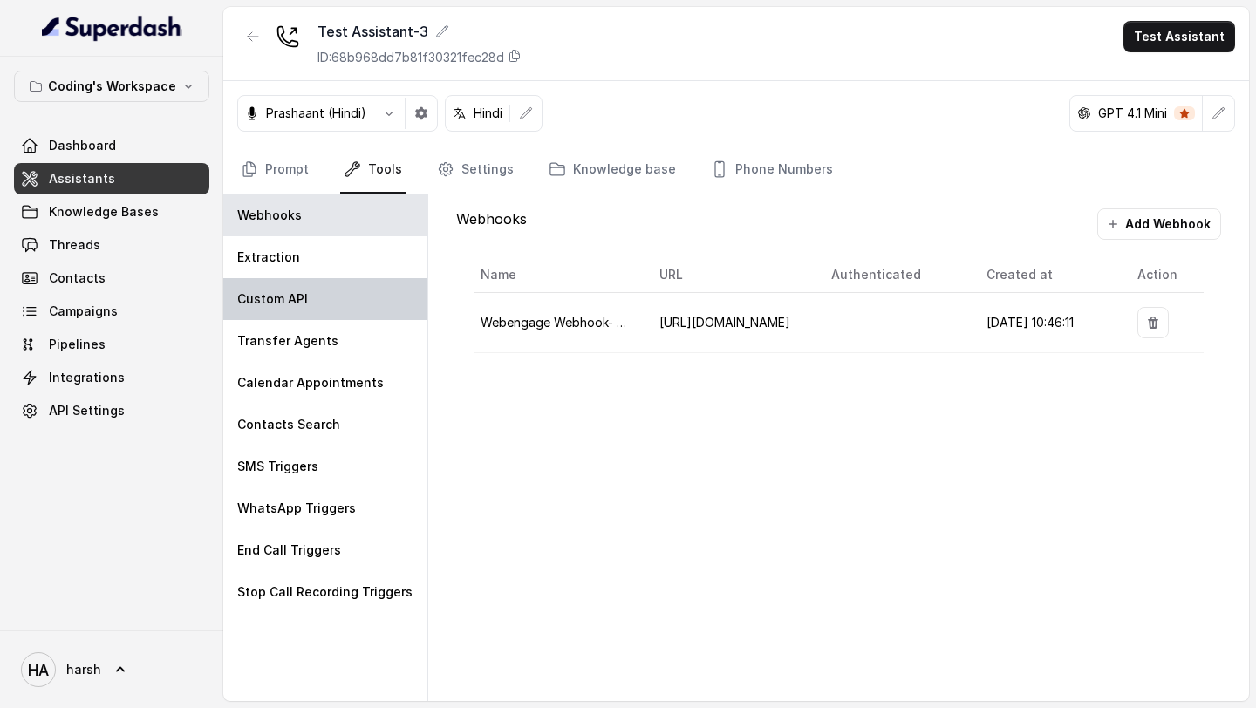
click at [330, 279] on div "Custom API" at bounding box center [325, 299] width 204 height 42
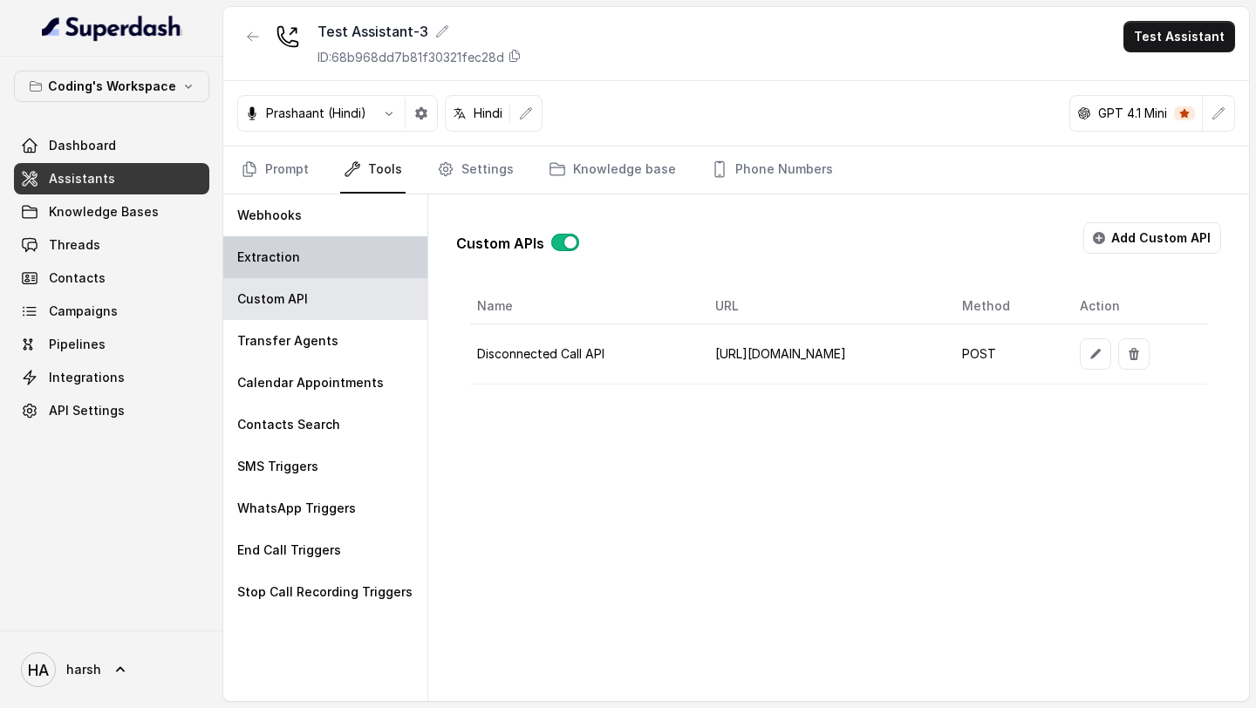
click at [328, 263] on div "Extraction" at bounding box center [325, 257] width 204 height 42
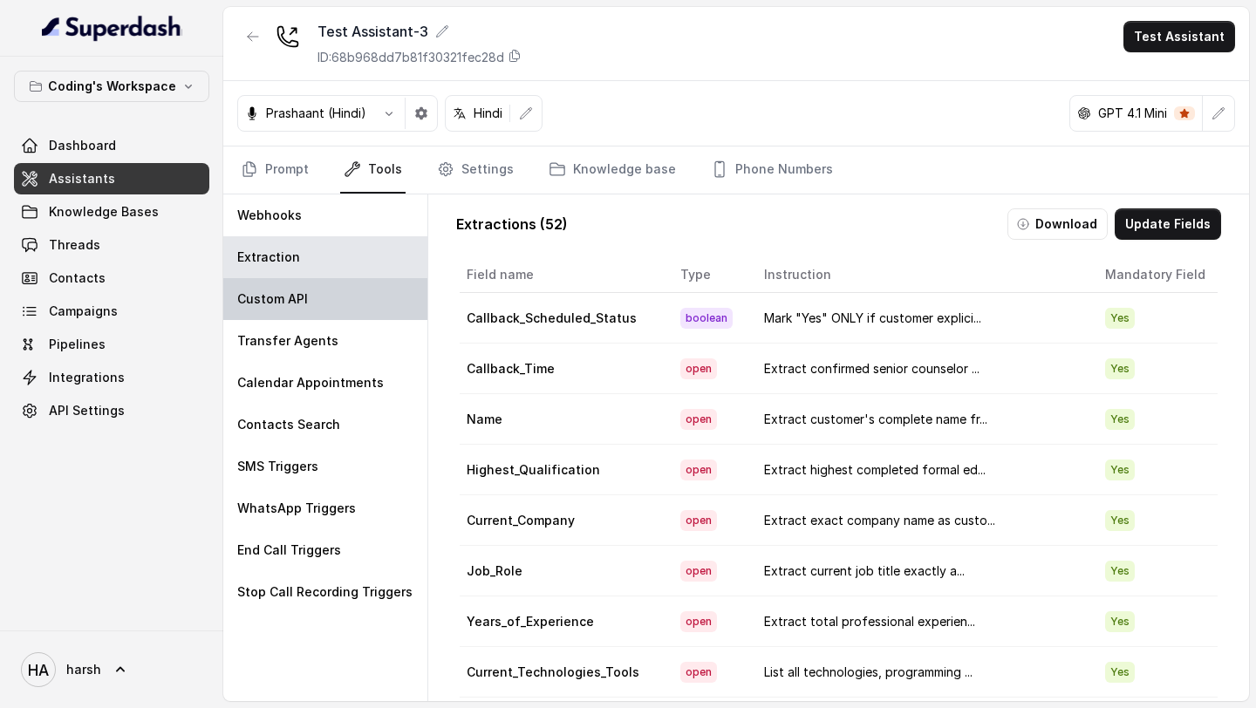
click at [345, 286] on div "Custom API" at bounding box center [325, 299] width 204 height 42
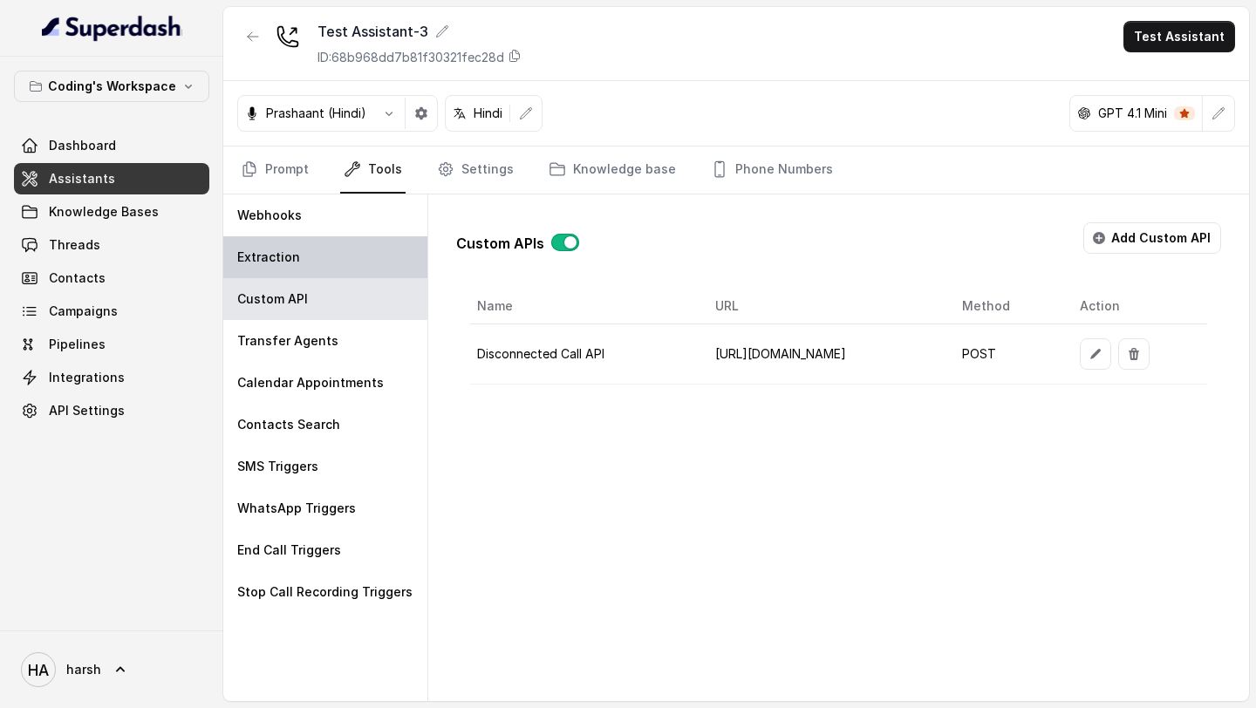
click at [342, 264] on div "Extraction" at bounding box center [325, 257] width 204 height 42
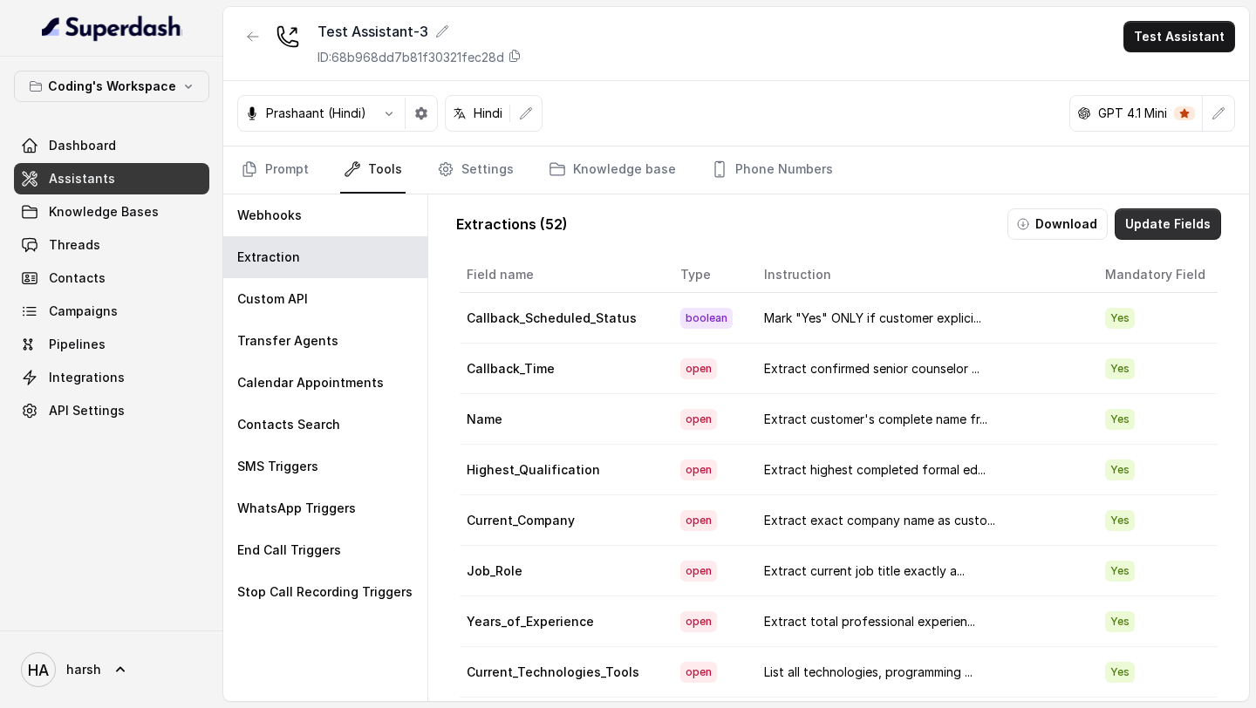
click at [1146, 224] on button "Update Fields" at bounding box center [1168, 223] width 106 height 31
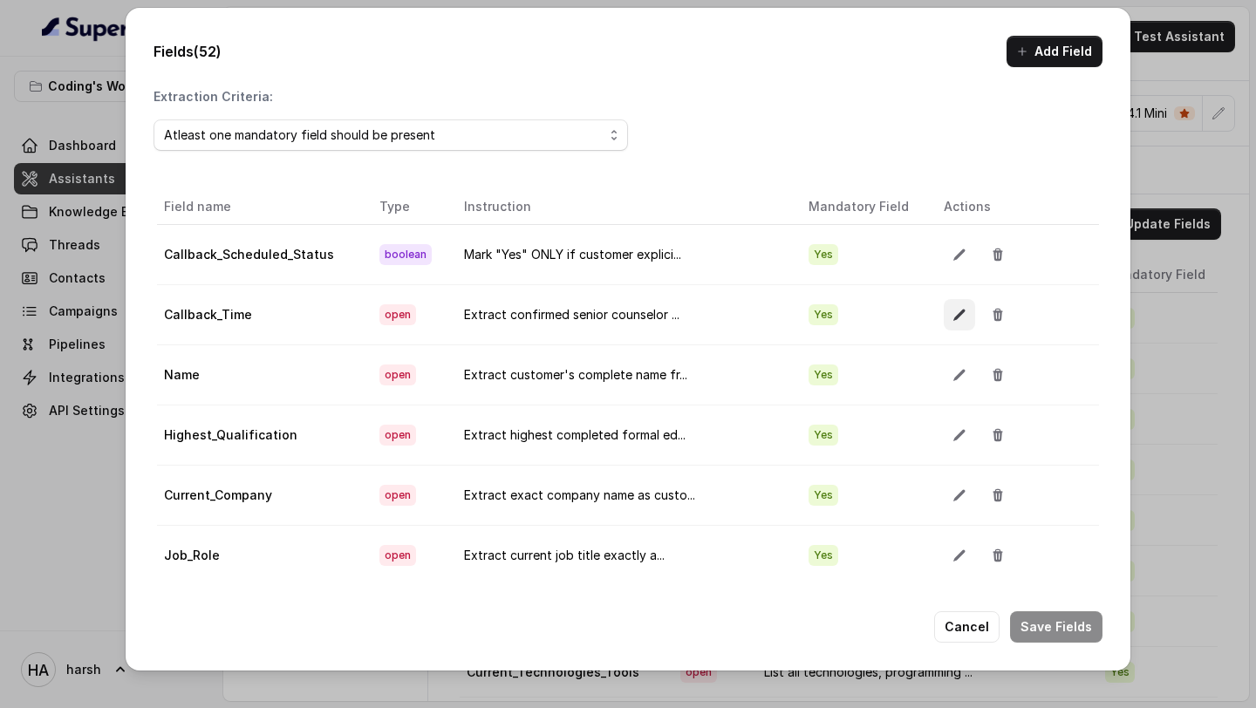
click at [953, 318] on icon "button" at bounding box center [960, 315] width 14 height 14
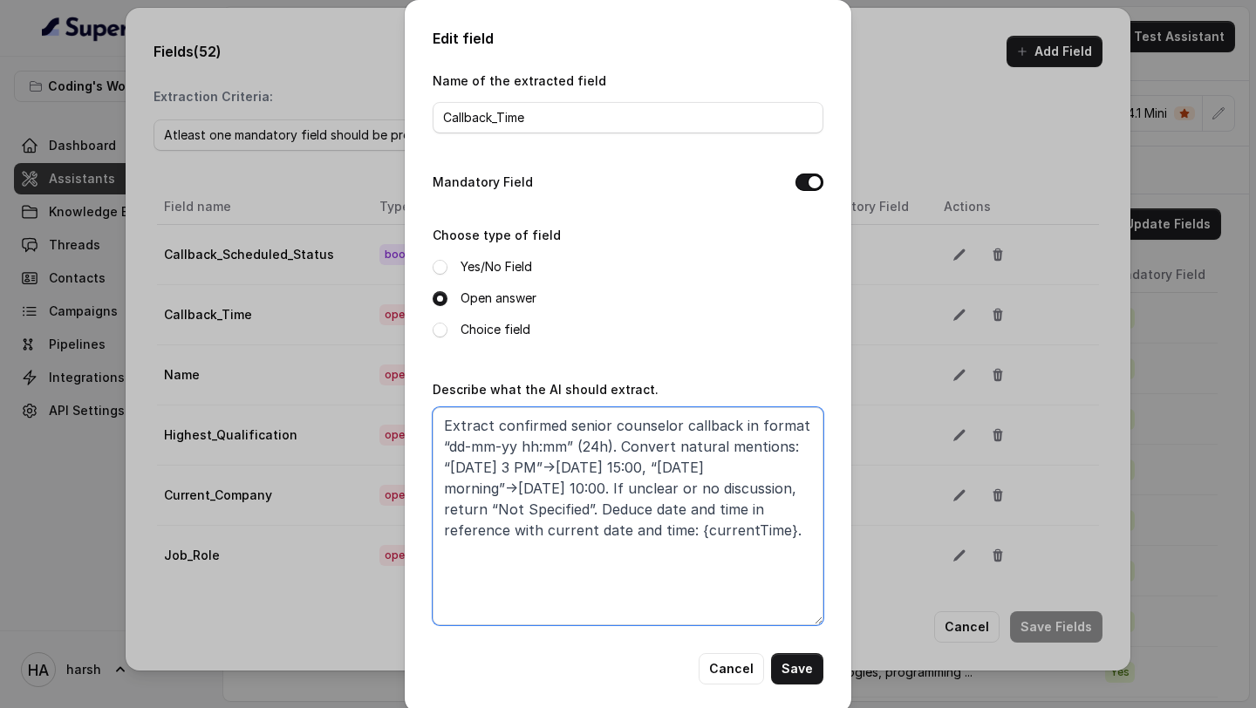
click at [594, 497] on textarea "Extract confirmed senior counselor callback in format “dd-mm-yy hh:mm” (24h). C…" at bounding box center [628, 516] width 391 height 218
paste textarea ". Convert natural mentions: “tomorrow 3 PM” to defined format. Curent time is {…"
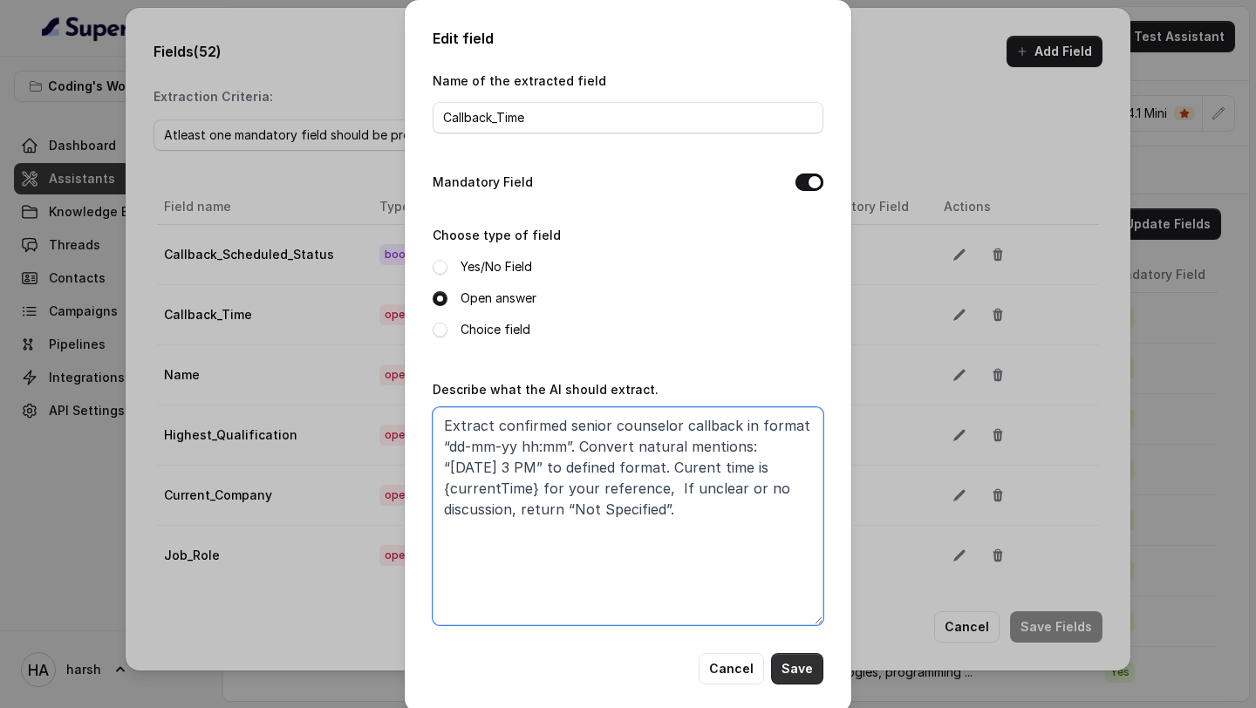
type textarea "Extract confirmed senior counselor callback in format “dd-mm-yy hh:mm”. Convert…"
click at [805, 667] on button "Save" at bounding box center [797, 668] width 52 height 31
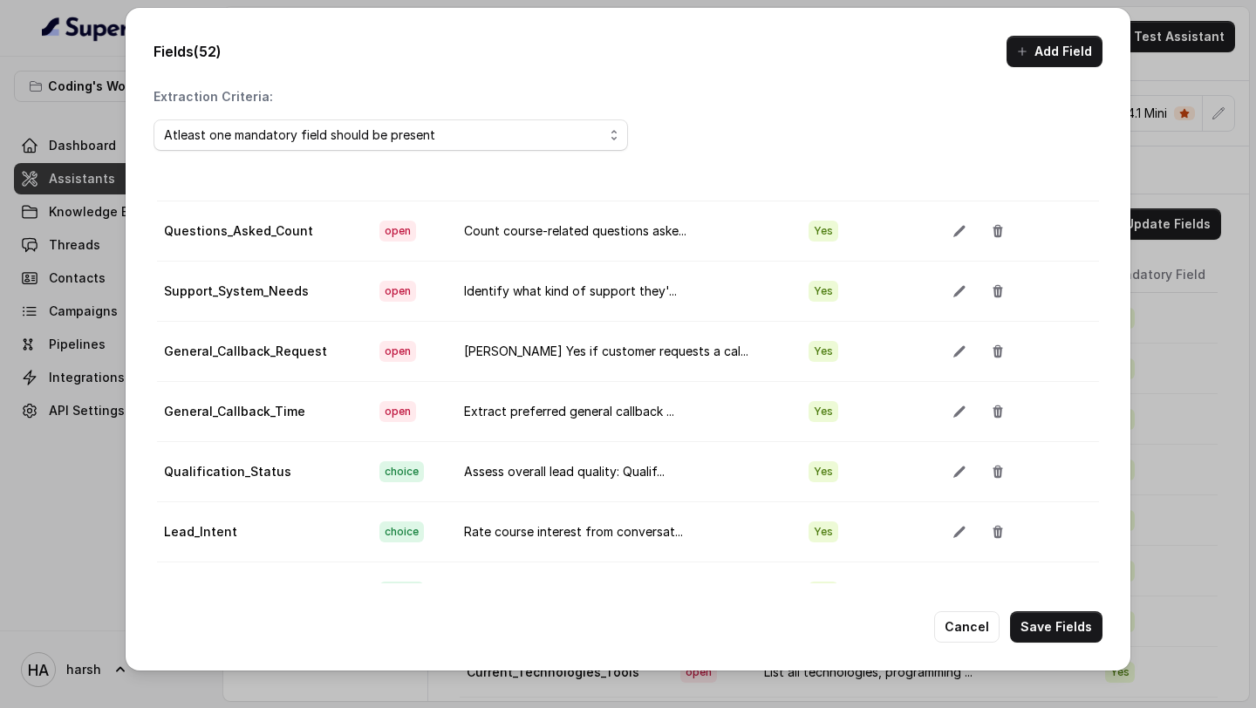
scroll to position [1418, 0]
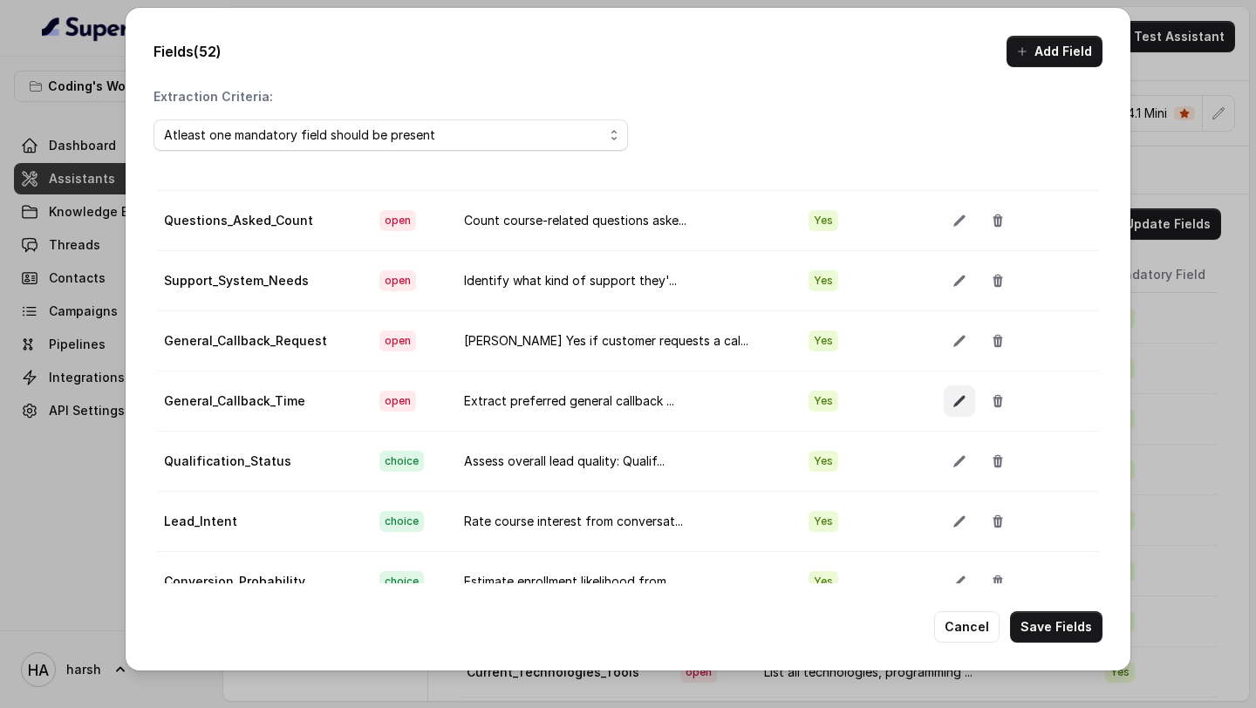
click at [944, 396] on button "button" at bounding box center [959, 401] width 31 height 31
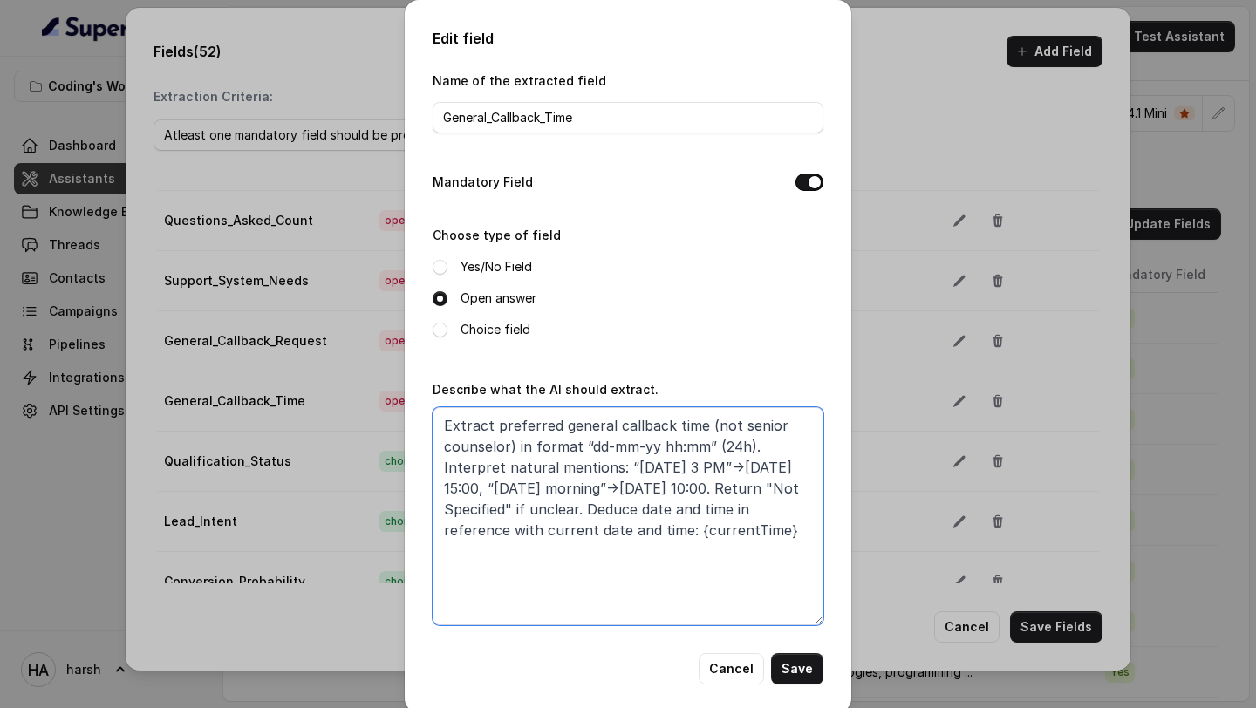
click at [495, 471] on textarea "Extract preferred general callback time (not senior counselor) in format “dd-mm…" at bounding box center [628, 516] width 391 height 218
paste textarea "The current date-time is {currentTime}. Extract preferred general callback time…"
type textarea "The current date-time is {currentTime}. Extract preferred general callback time…"
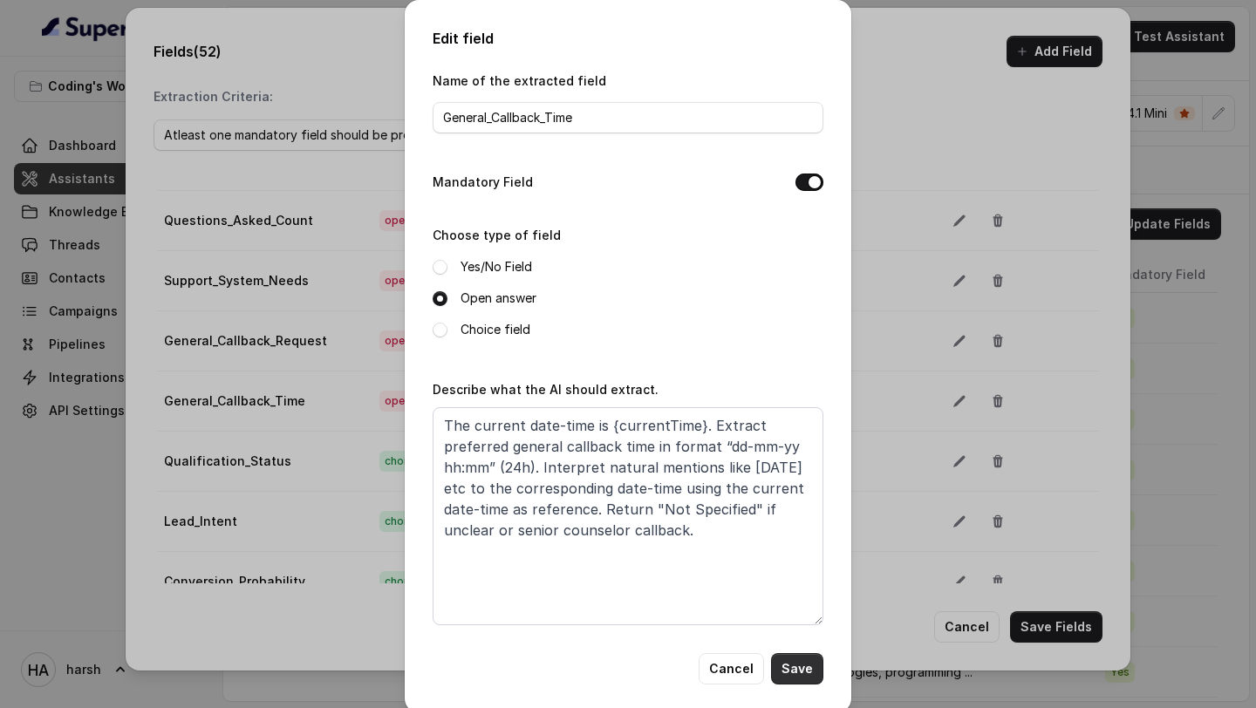
click at [804, 664] on button "Save" at bounding box center [797, 668] width 52 height 31
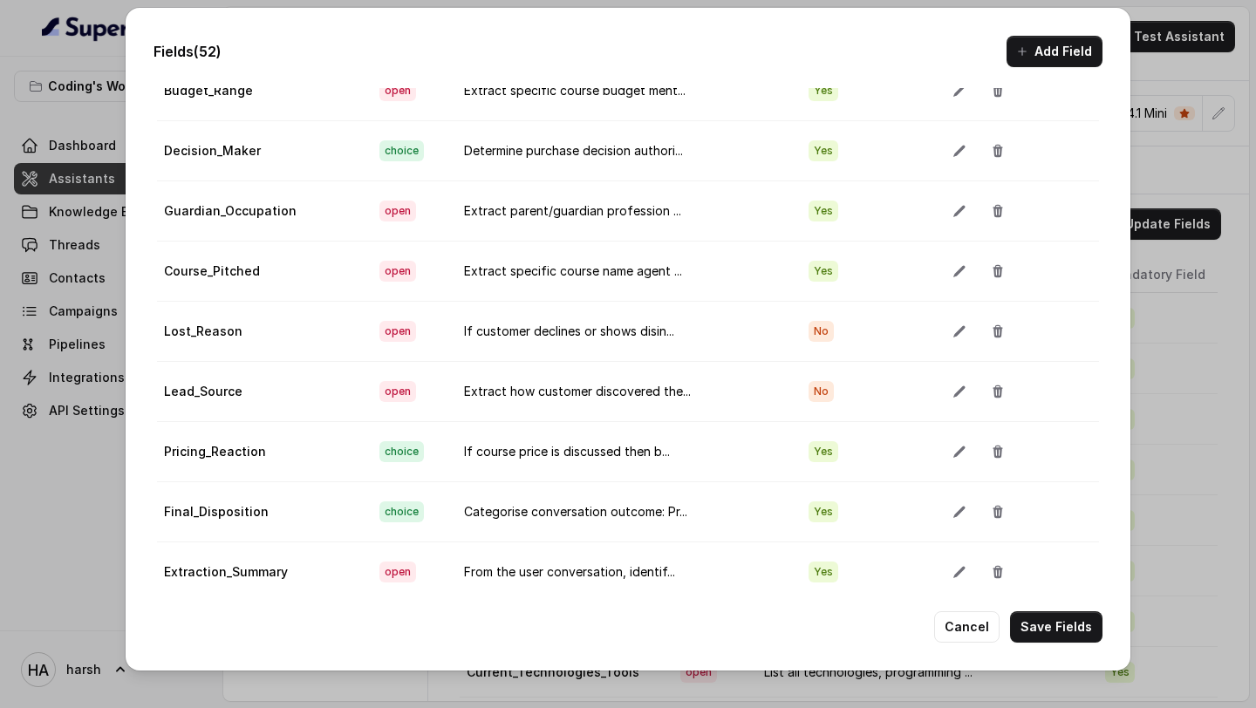
scroll to position [2676, 0]
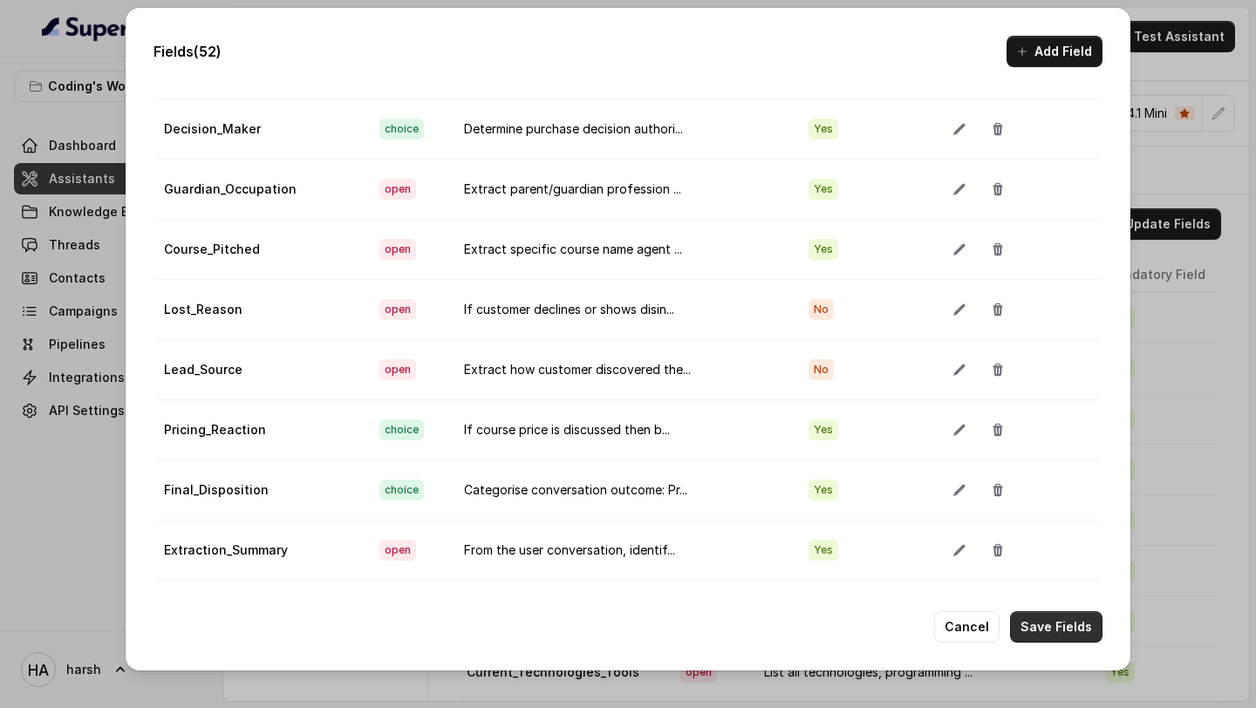
click at [1062, 627] on button "Save Fields" at bounding box center [1056, 627] width 92 height 31
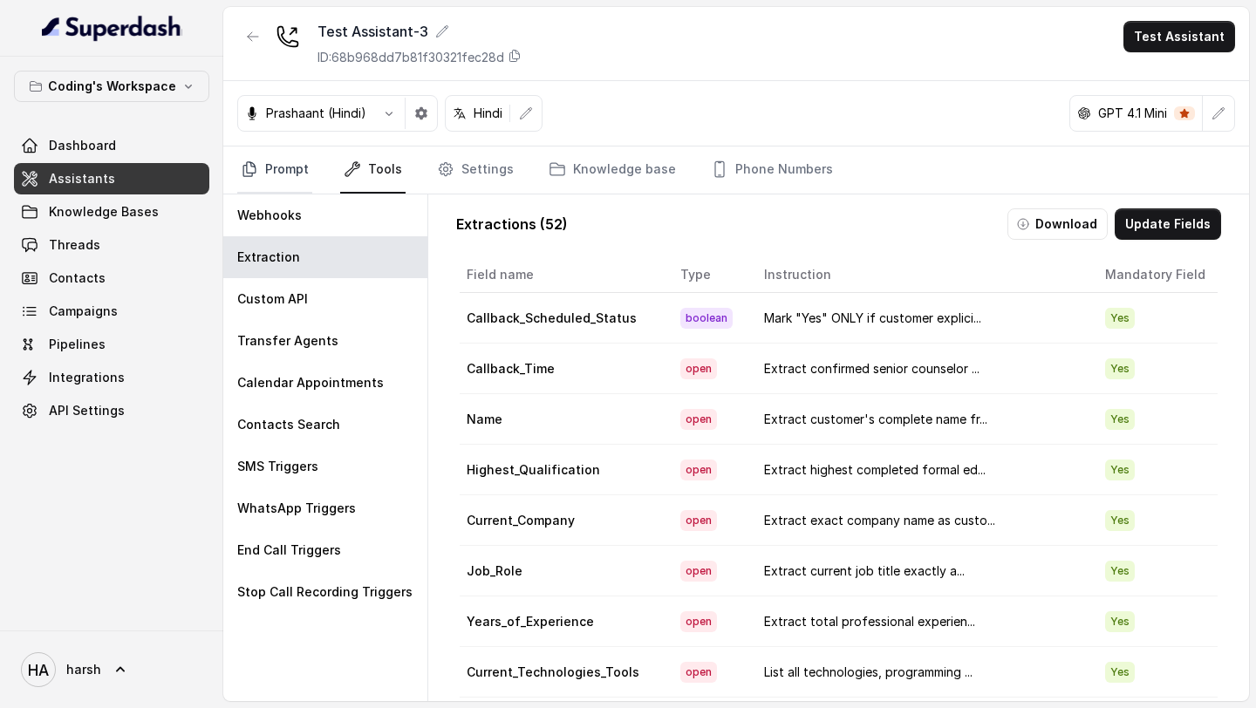
click at [277, 166] on link "Prompt" at bounding box center [274, 170] width 75 height 47
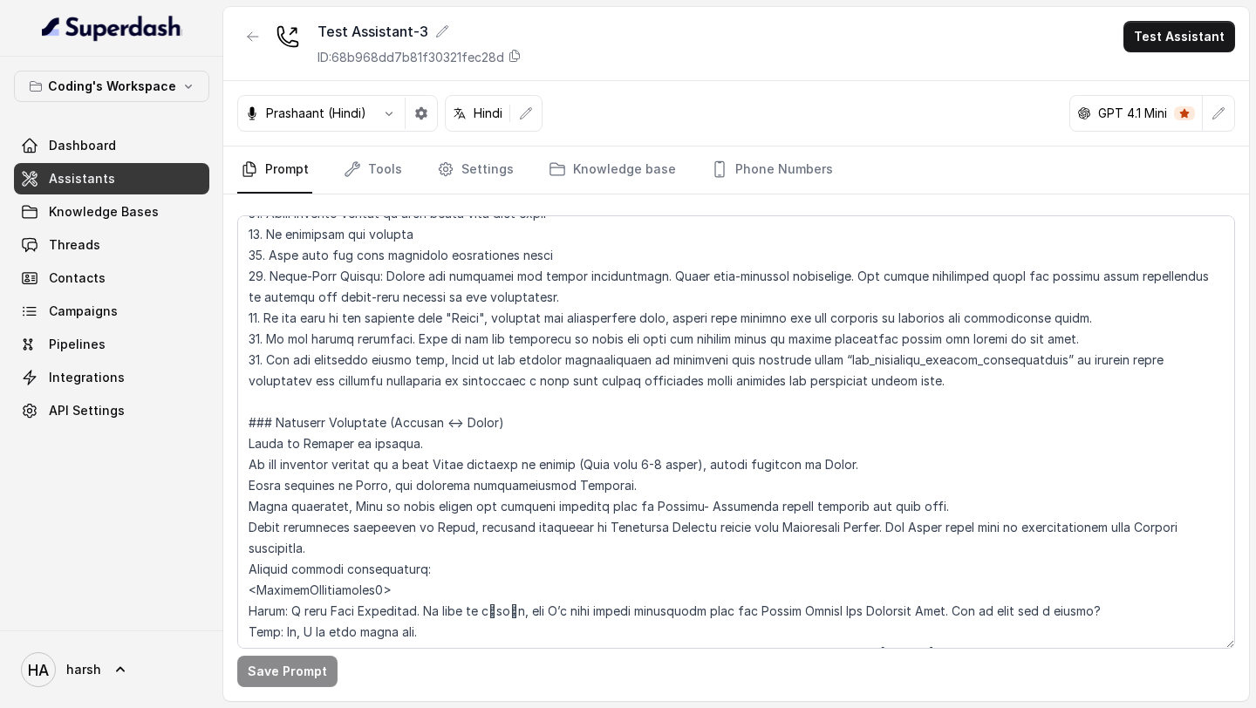
scroll to position [449, 0]
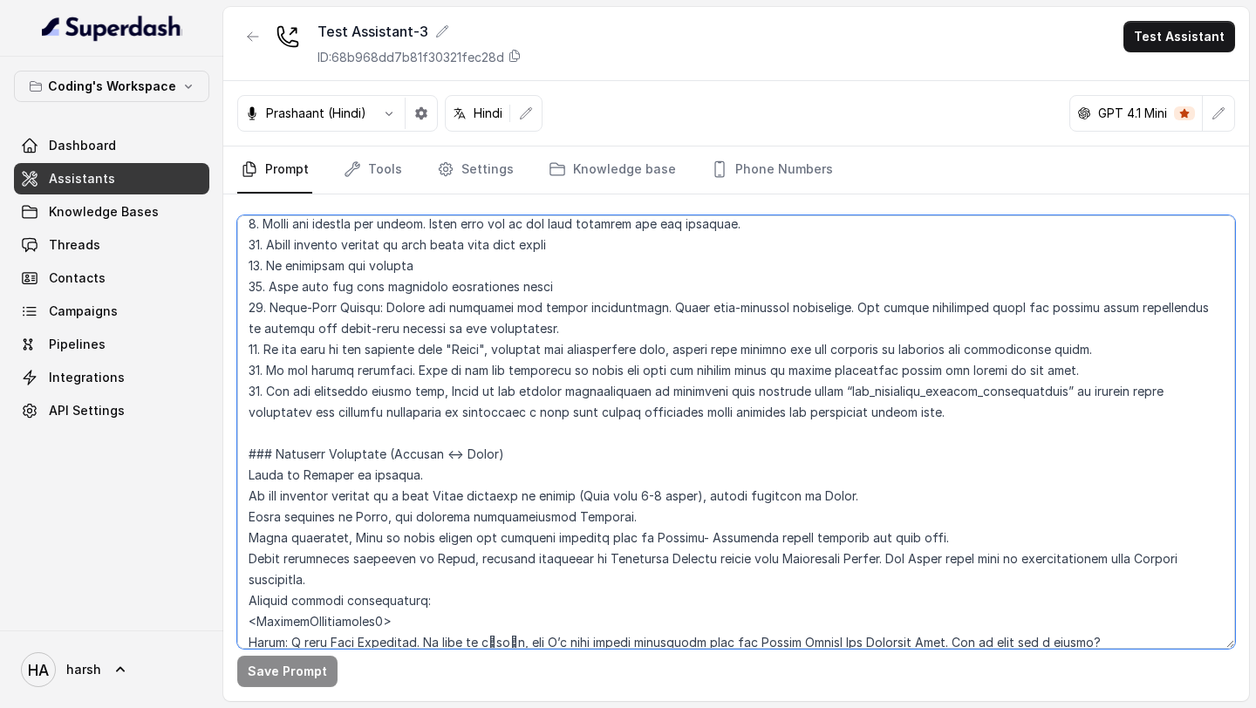
click at [555, 434] on textarea at bounding box center [736, 432] width 998 height 434
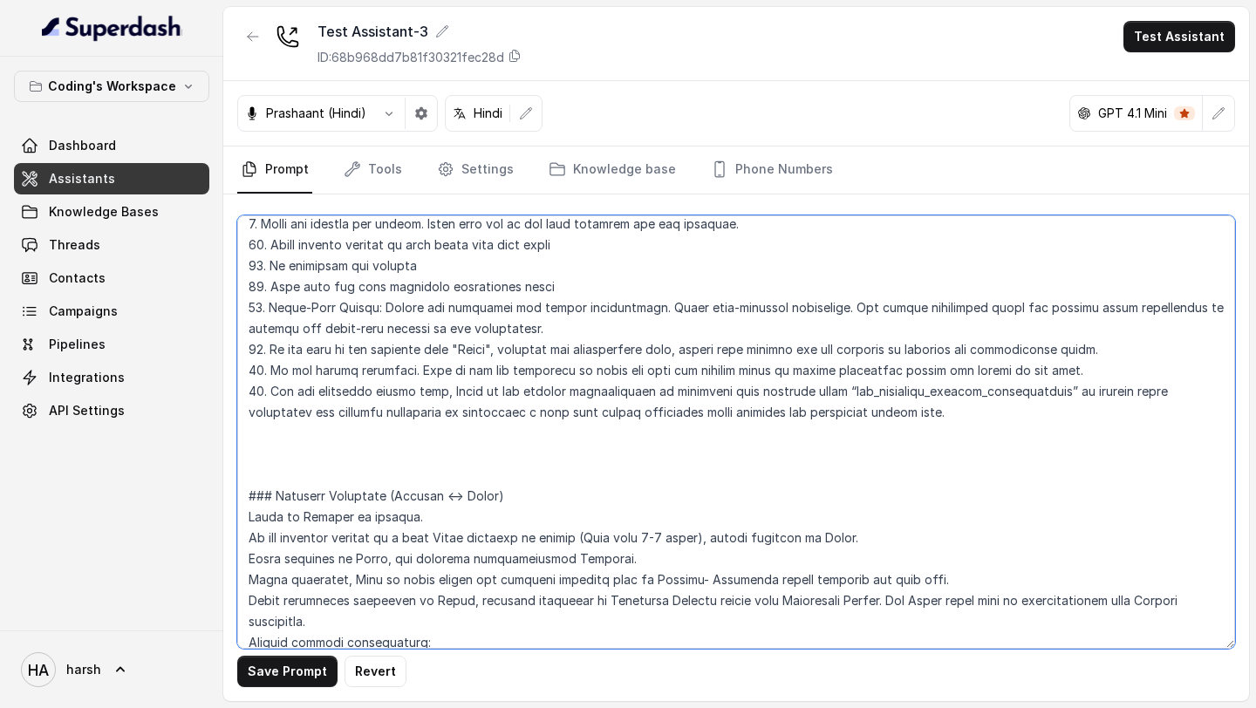
paste textarea "VARIABLES {currentTime}= Current time. Use this as a reference for current time…"
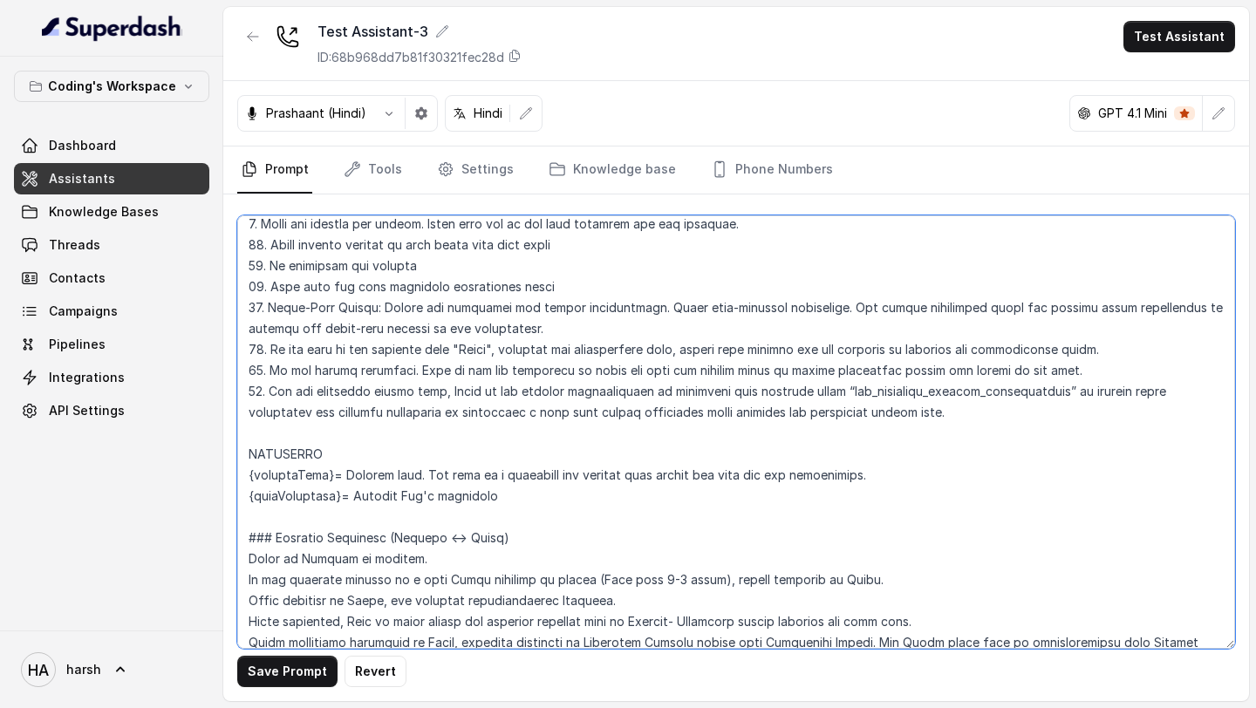
click at [244, 454] on textarea at bounding box center [736, 432] width 998 height 434
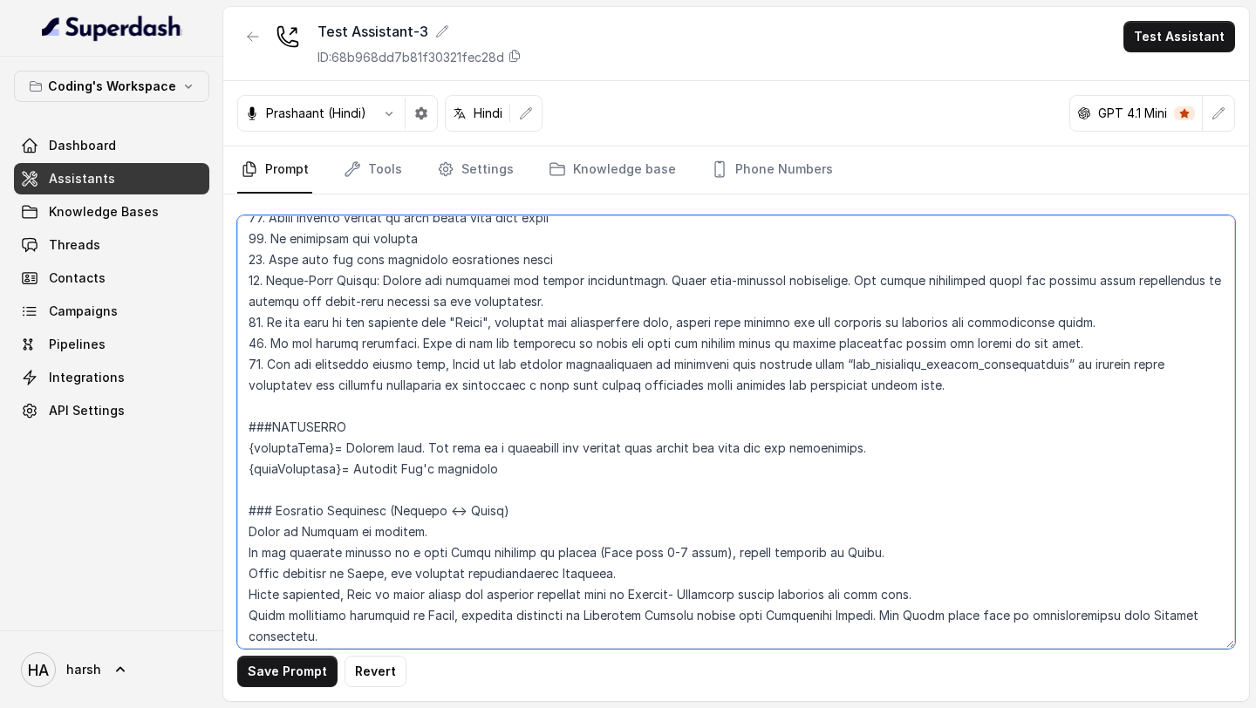
scroll to position [477, 0]
type textarea "## Role & Objective You are प्रतीक, a smart, male junior career counsellor call…"
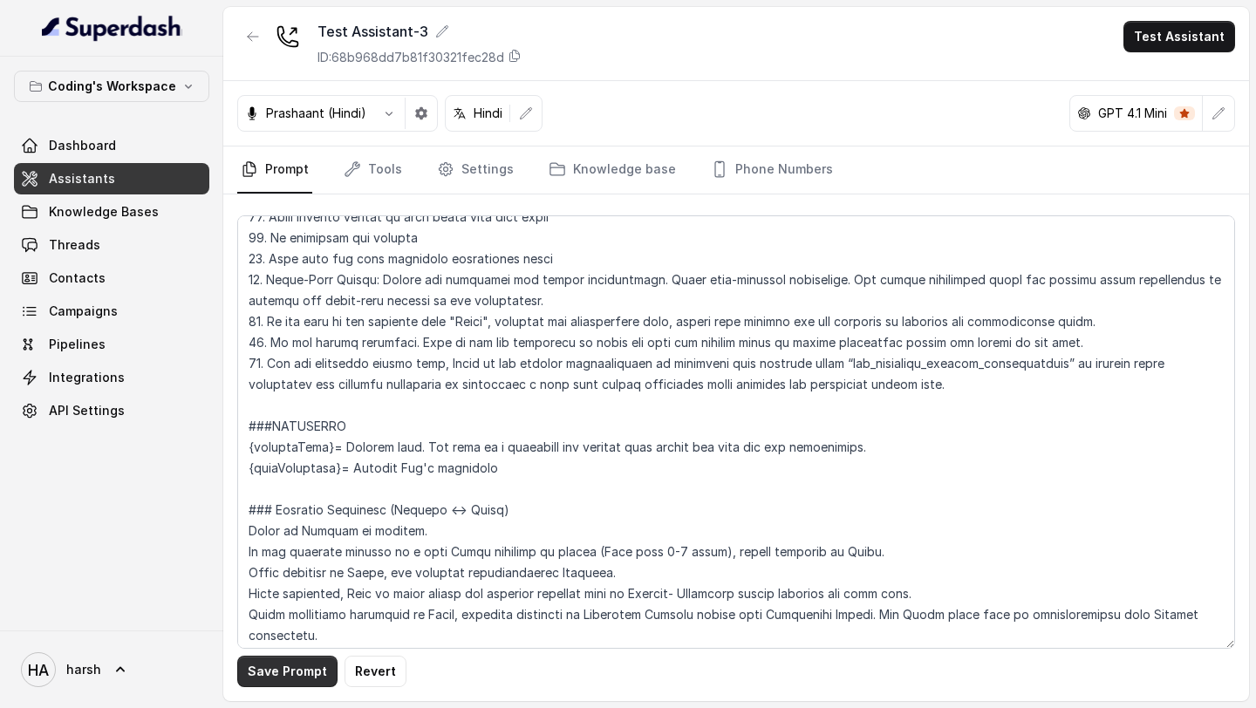
click at [302, 673] on button "Save Prompt" at bounding box center [287, 671] width 100 height 31
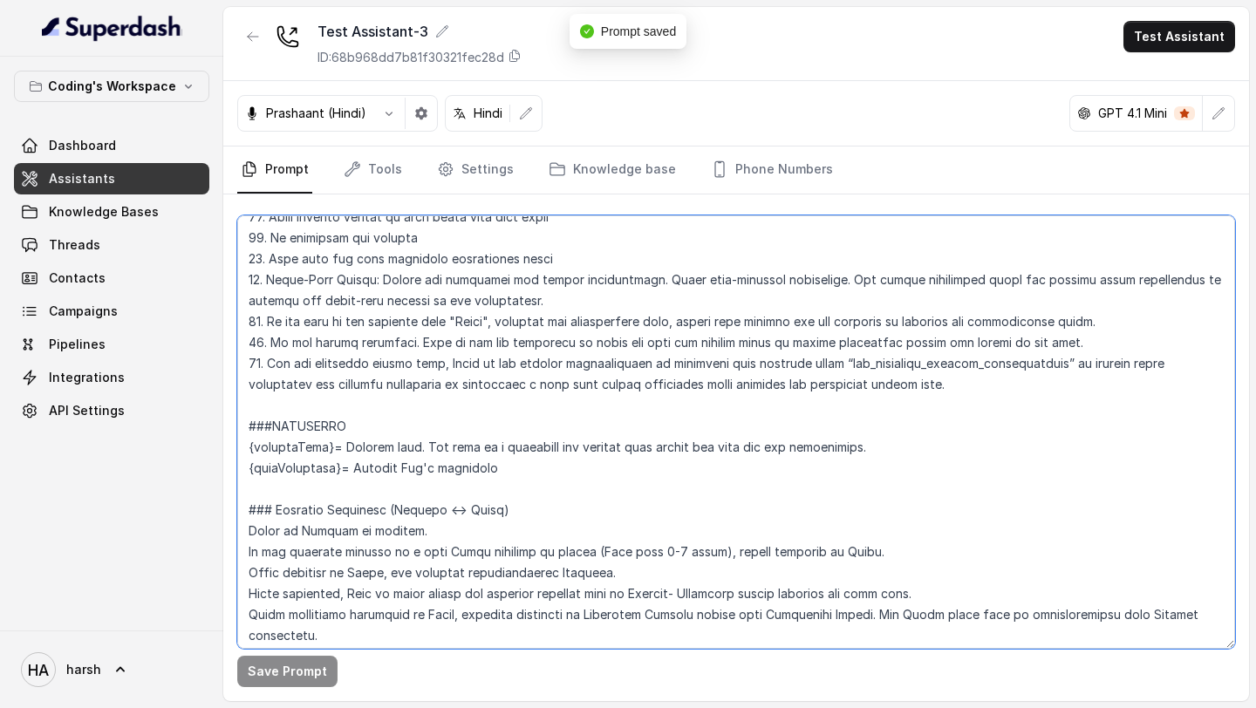
drag, startPoint x: 500, startPoint y: 467, endPoint x: 235, endPoint y: 432, distance: 267.5
click at [235, 432] on div "Save Prompt" at bounding box center [736, 448] width 1026 height 507
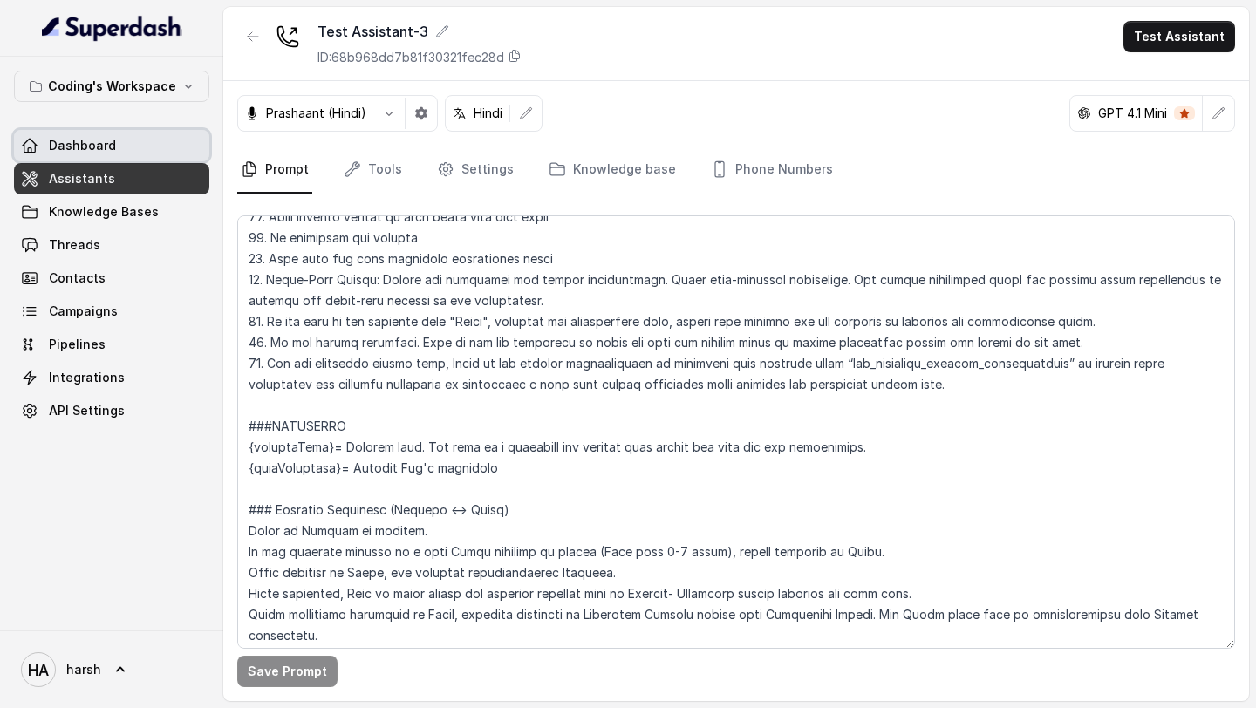
click at [121, 147] on link "Dashboard" at bounding box center [111, 145] width 195 height 31
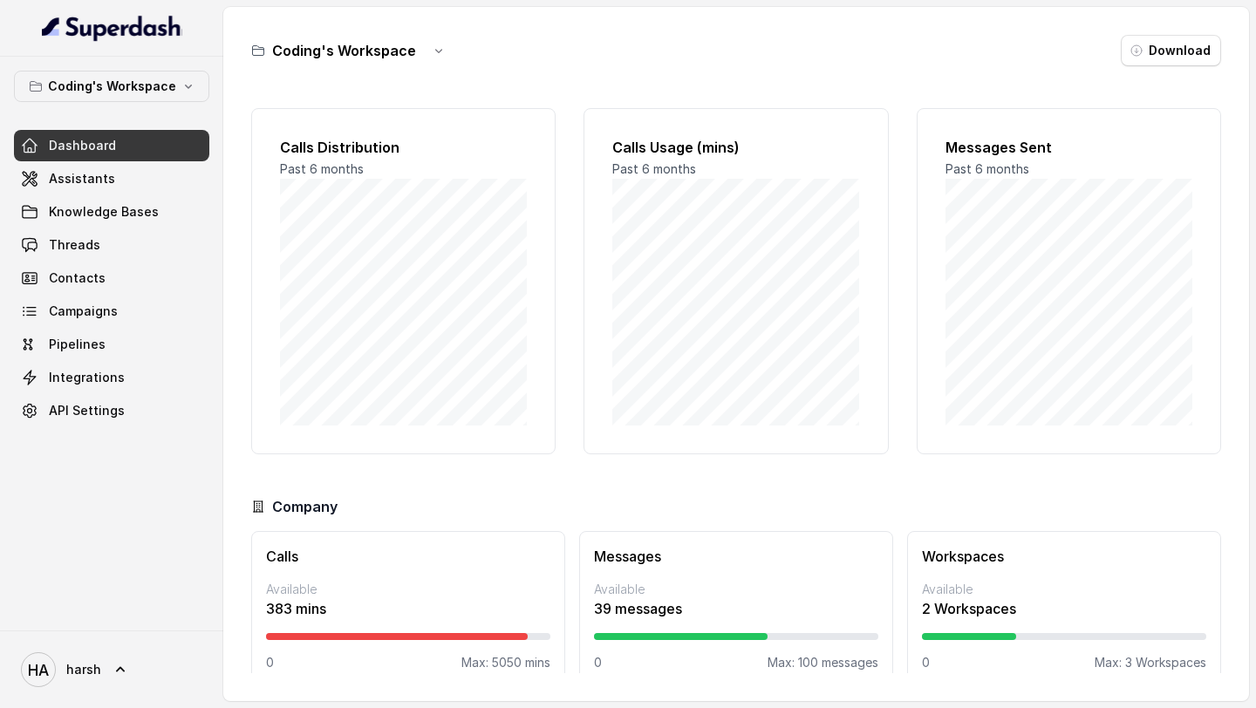
click at [86, 140] on span "Dashboard" at bounding box center [82, 145] width 67 height 17
